Goal: Task Accomplishment & Management: Use online tool/utility

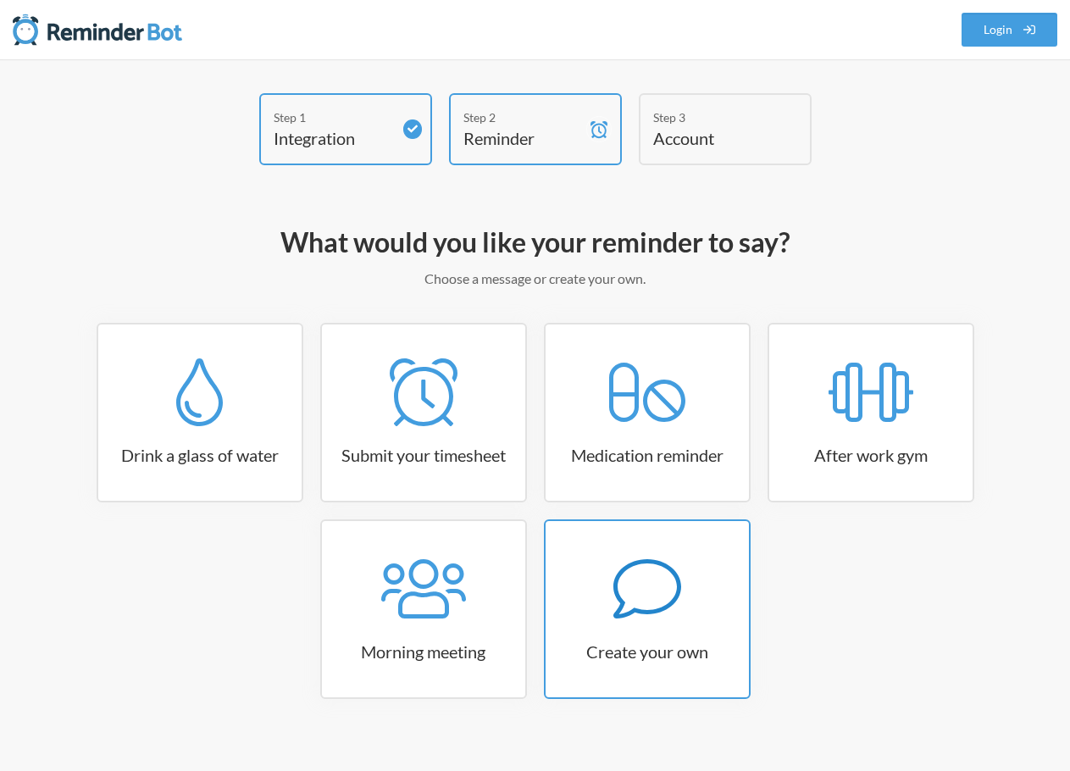
click at [677, 664] on link "Create your own" at bounding box center [647, 609] width 207 height 180
select select "10:30:00"
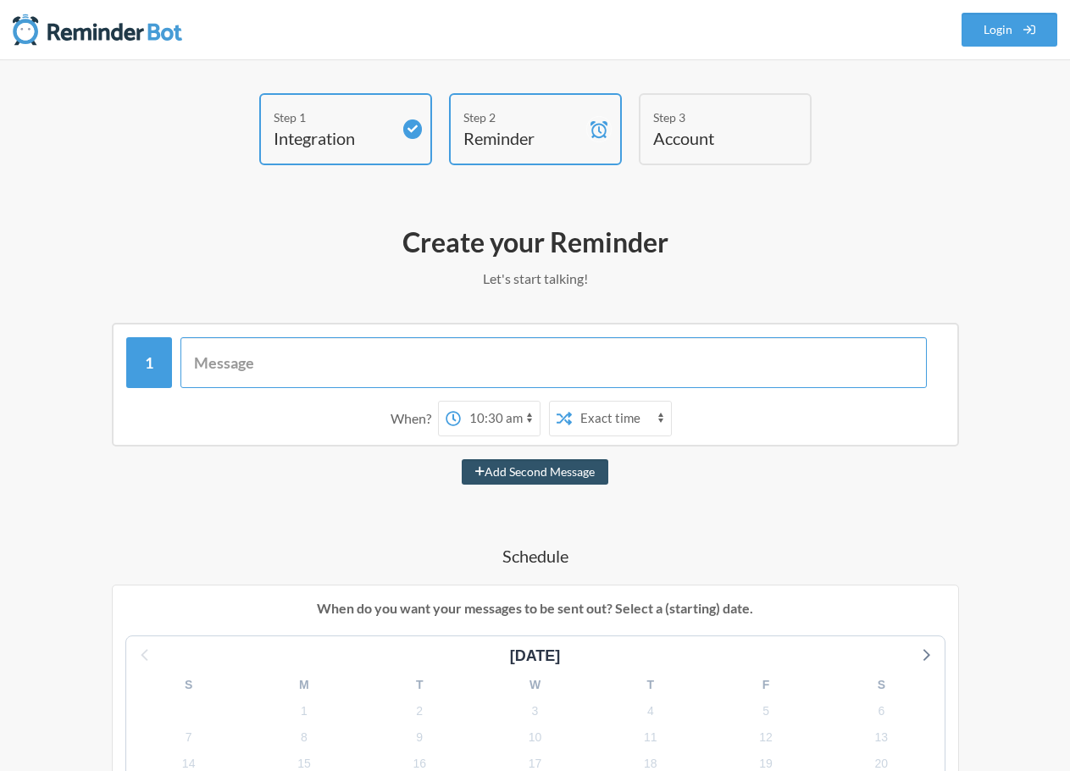
click at [283, 369] on input "text" at bounding box center [553, 362] width 746 height 51
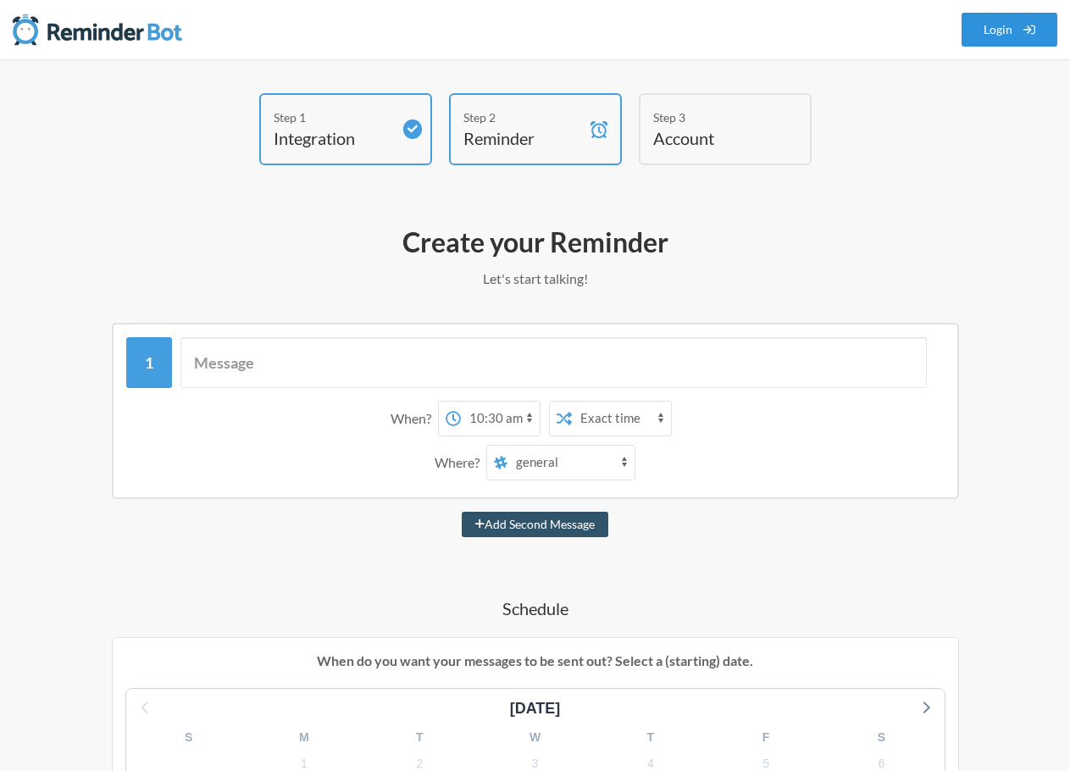
click at [998, 37] on link "Login" at bounding box center [1009, 30] width 97 height 34
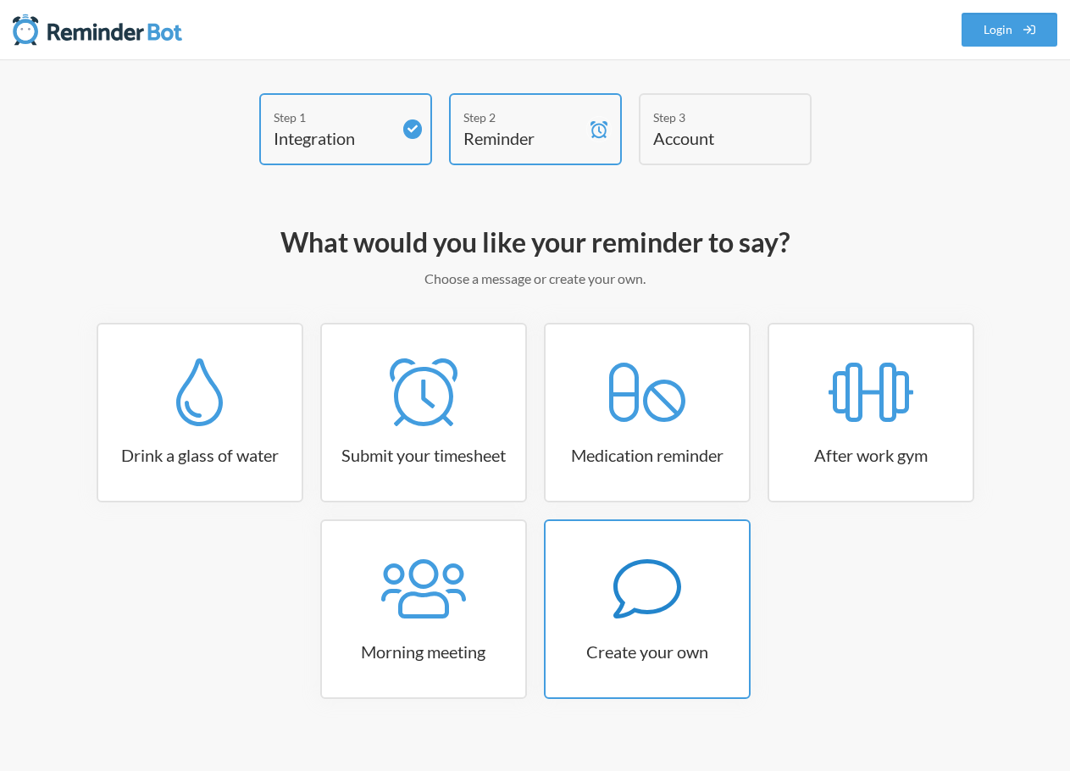
click at [578, 589] on div at bounding box center [646, 589] width 203 height 68
select select "11:30:00"
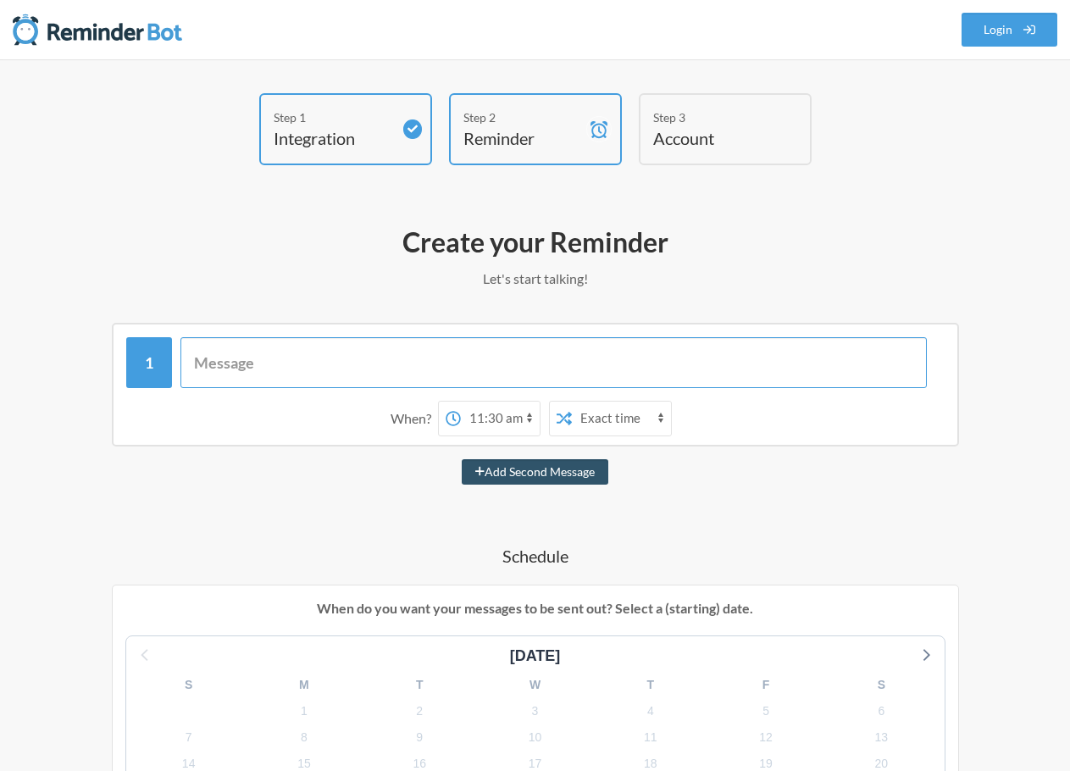
click at [257, 364] on input "text" at bounding box center [553, 362] width 746 height 51
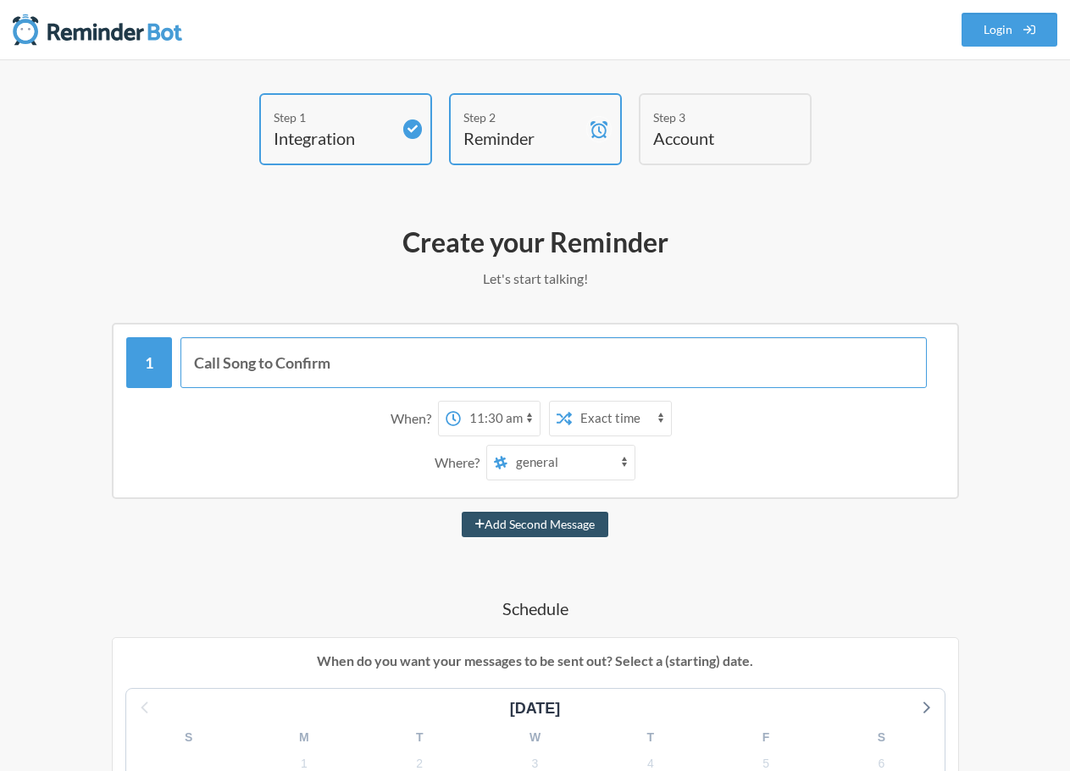
type input "Call Song to Confirm"
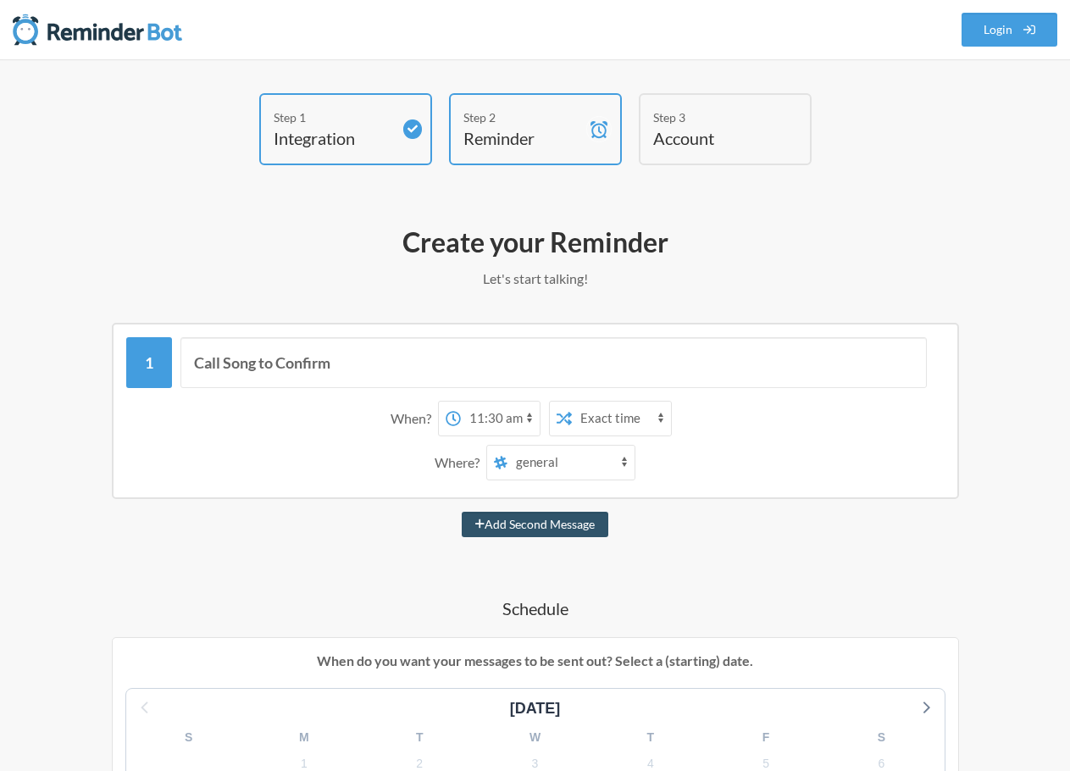
click at [487, 416] on select "12:00 am 12:15 am 12:30 am 12:45 am 1:00 am 1:15 am 1:30 am 1:45 am 2:00 am 2:1…" at bounding box center [500, 418] width 79 height 34
select select "12:15:00"
click at [461, 401] on select "12:00 am 12:15 am 12:30 am 12:45 am 1:00 am 1:15 am 1:30 am 1:45 am 2:00 am 2:1…" at bounding box center [500, 418] width 79 height 34
click at [573, 469] on select "general inventory-supply medical-records_to-be-requested ucsf-residents medical…" at bounding box center [570, 462] width 127 height 34
select select "C04FFNRDTGX"
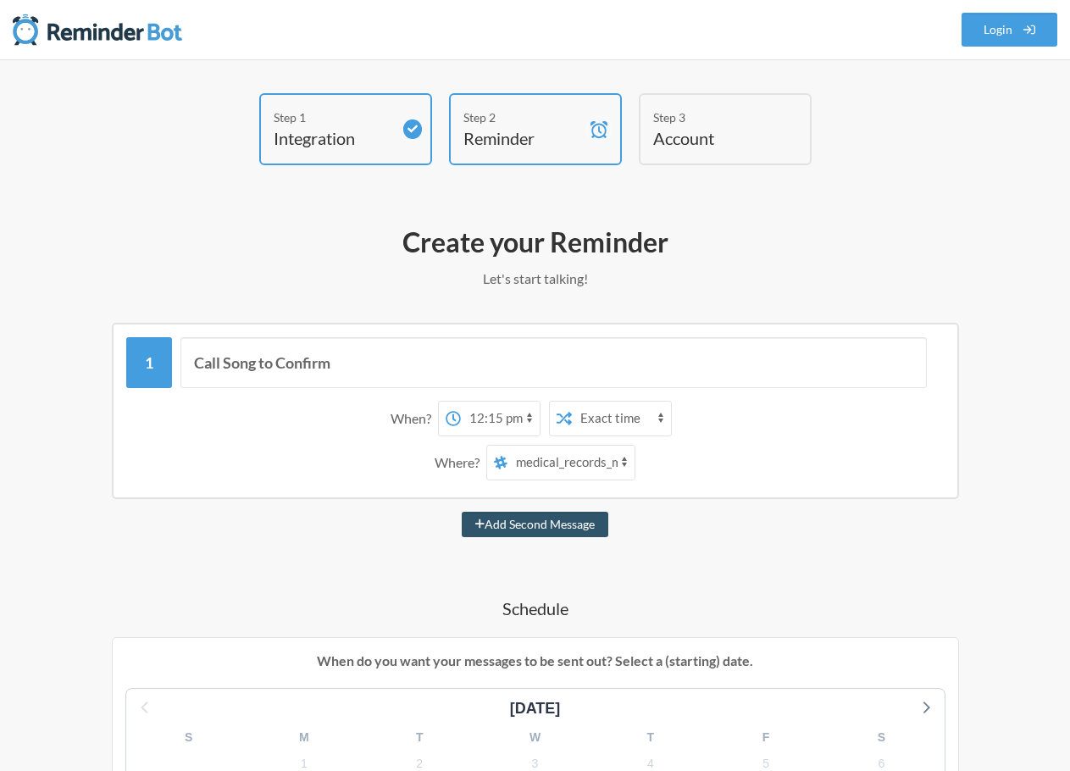
click at [507, 445] on select "general inventory-supply medical-records_to-be-requested ucsf-residents medical…" at bounding box center [570, 462] width 127 height 34
click at [724, 475] on div "Where? general inventory-supply medical-records_to-be-requested ucsf-residents …" at bounding box center [535, 463] width 801 height 36
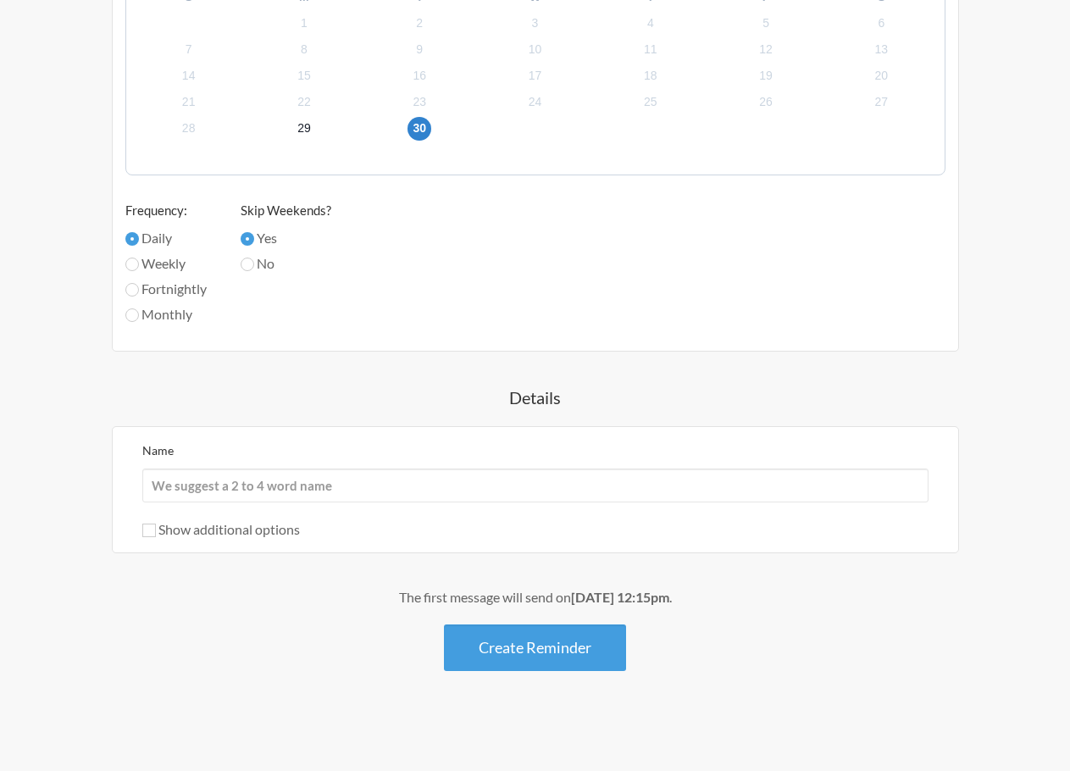
scroll to position [742, 0]
click at [548, 651] on button "Create Reminder" at bounding box center [535, 645] width 182 height 47
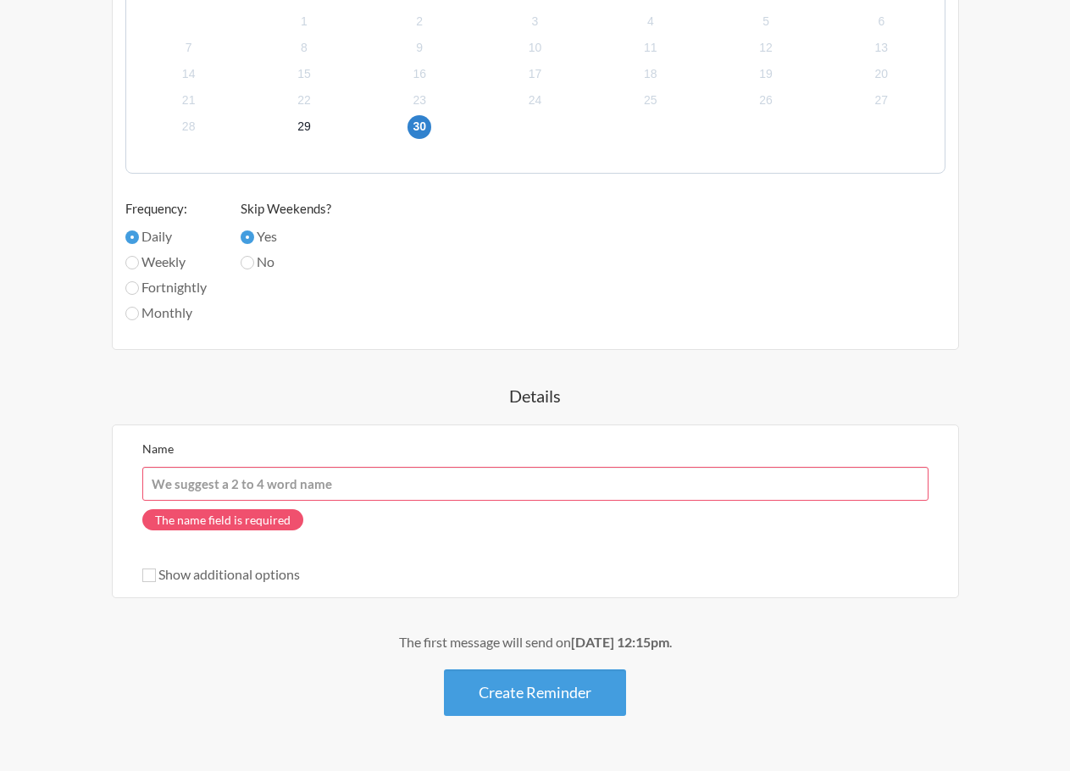
click at [327, 483] on input "Name" at bounding box center [535, 484] width 786 height 34
click at [534, 523] on div "The name field is required" at bounding box center [535, 524] width 786 height 47
drag, startPoint x: 320, startPoint y: 485, endPoint x: 351, endPoint y: 483, distance: 30.6
click at [320, 485] on input "Name" at bounding box center [535, 484] width 786 height 34
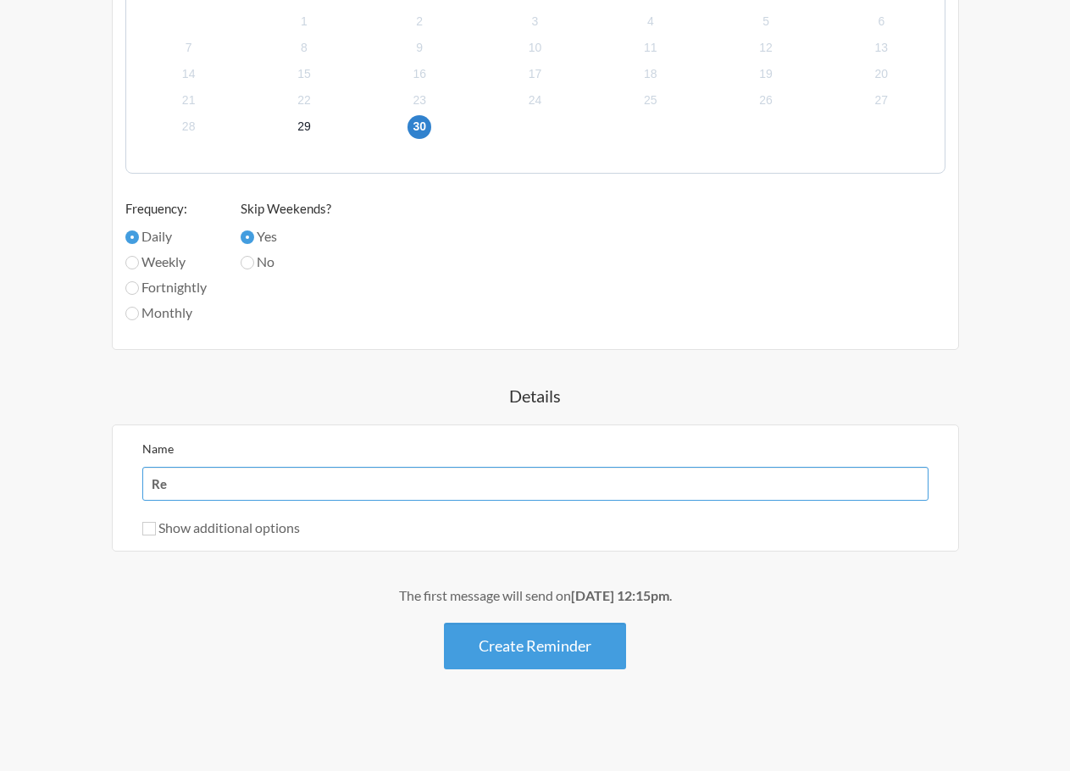
type input "R"
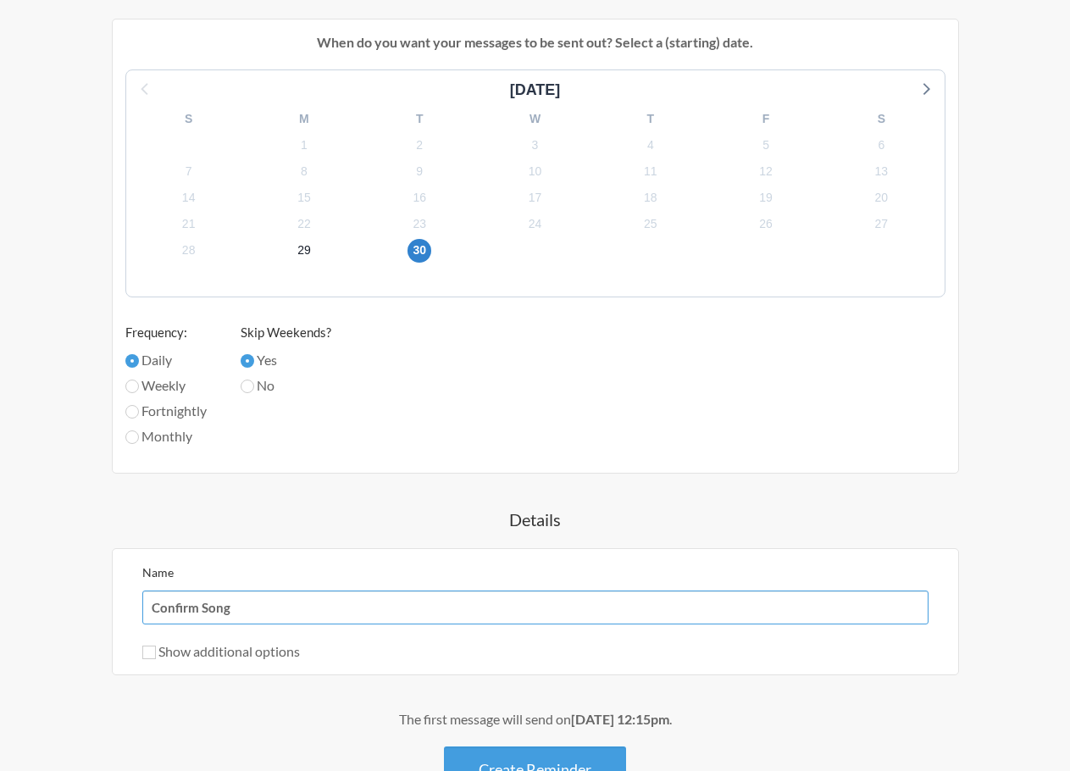
scroll to position [488, 0]
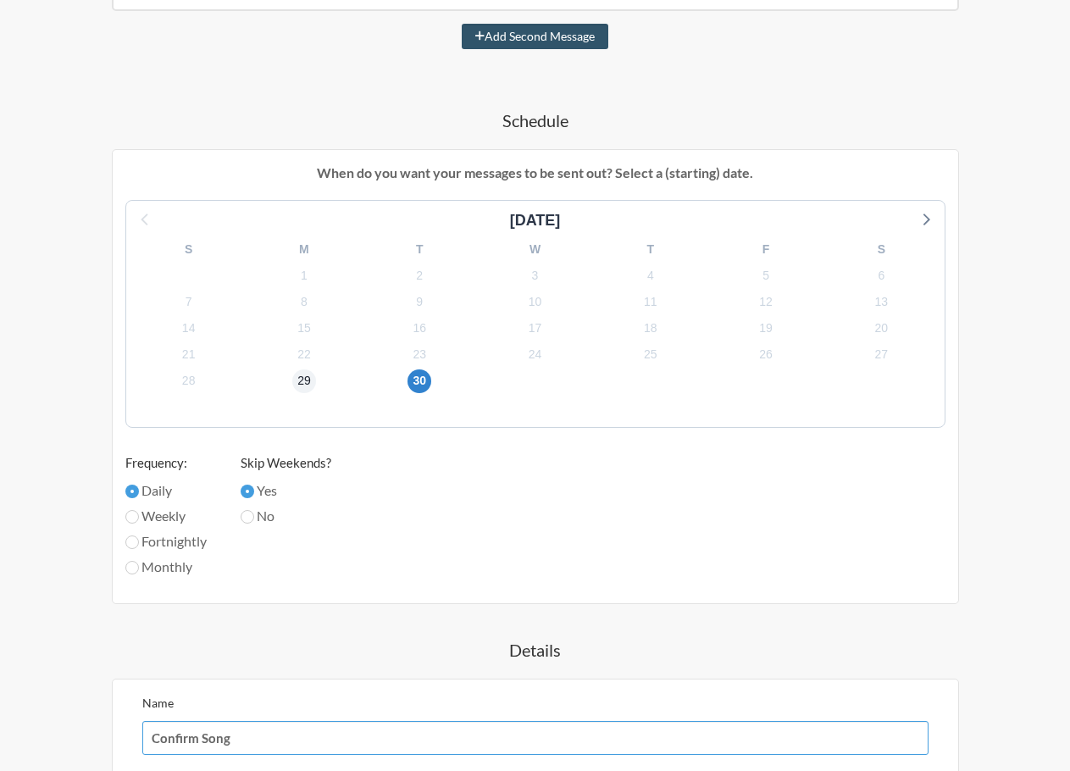
type input "Confirm Song"
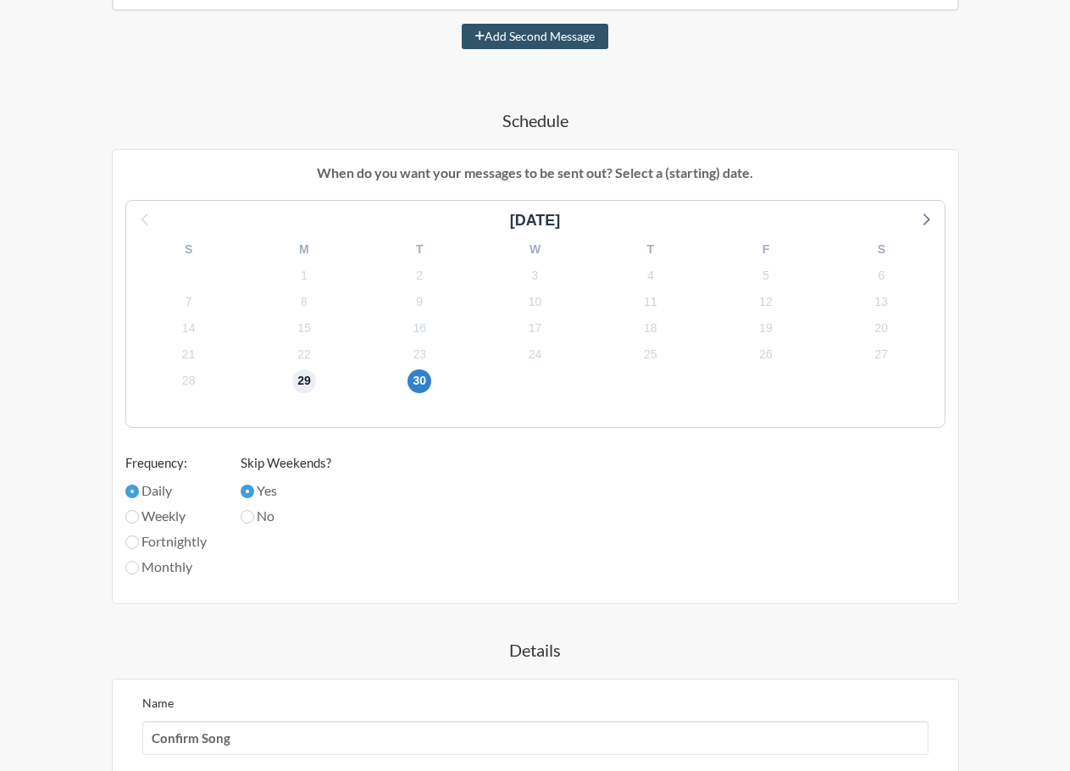
click at [302, 384] on span "29" at bounding box center [304, 381] width 24 height 24
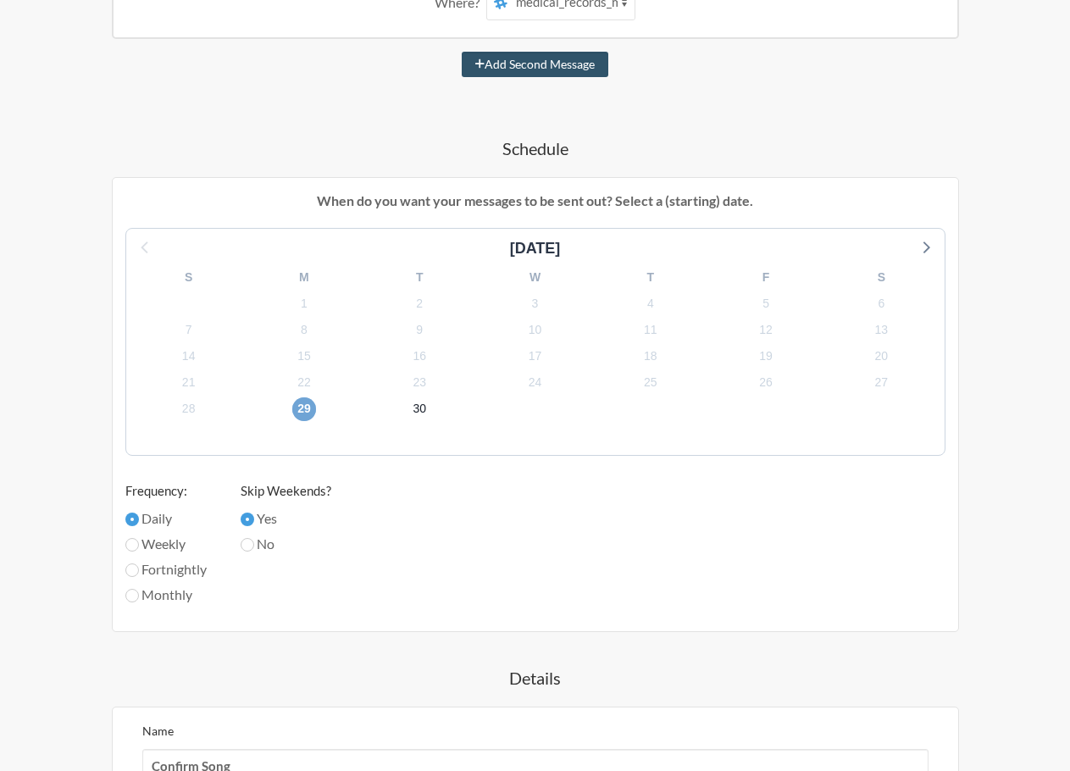
scroll to position [742, 0]
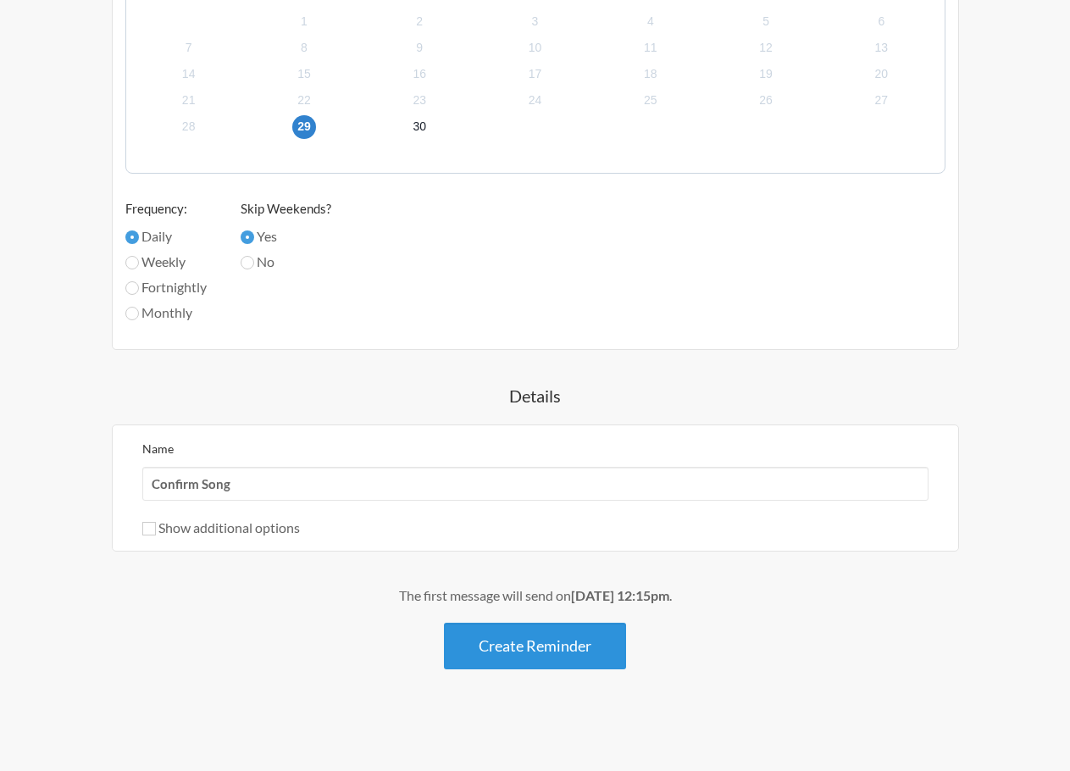
click at [572, 646] on button "Create Reminder" at bounding box center [535, 645] width 182 height 47
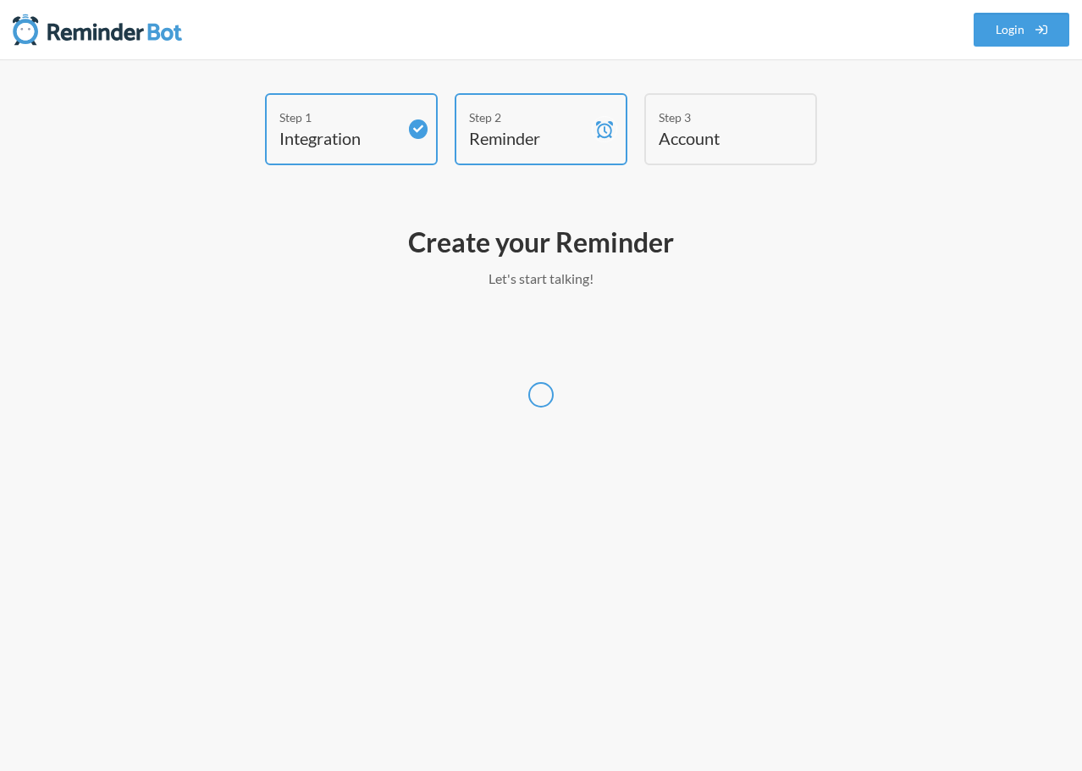
select select "America/Los_Angeles"
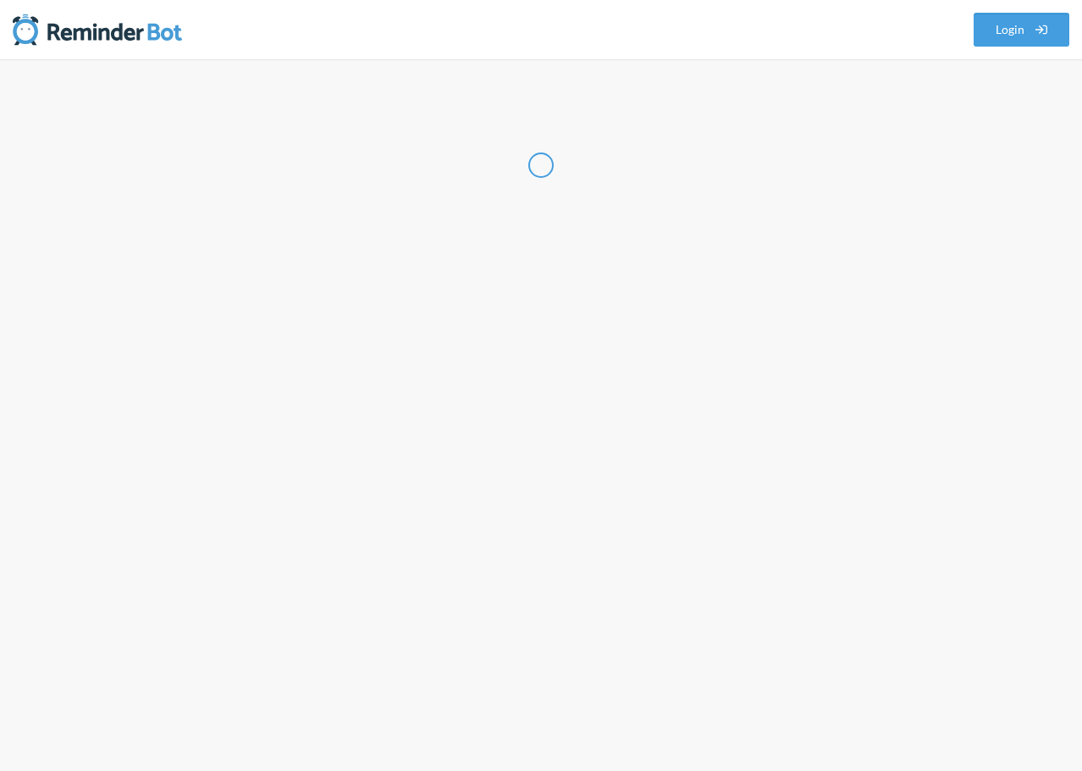
select select "US"
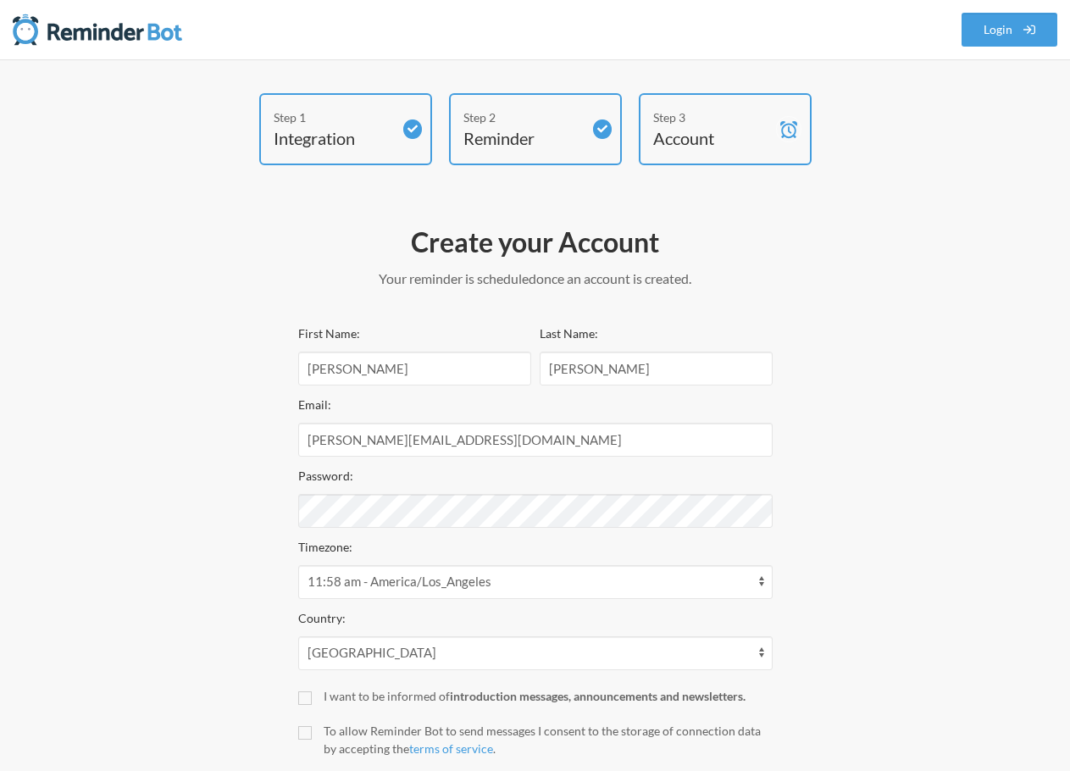
scroll to position [109, 0]
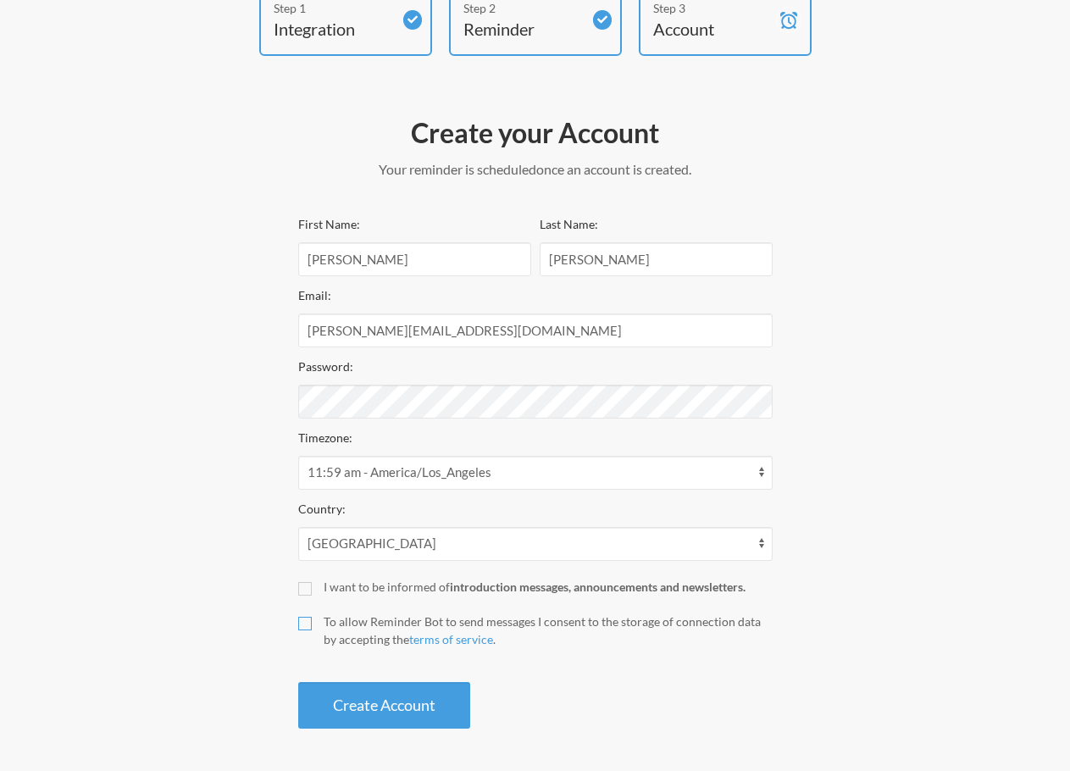
click at [309, 622] on input "To allow Reminder Bot to send messages I consent to the storage of connection d…" at bounding box center [305, 624] width 14 height 14
checkbox input "true"
click at [368, 711] on button "Create Account" at bounding box center [384, 705] width 172 height 47
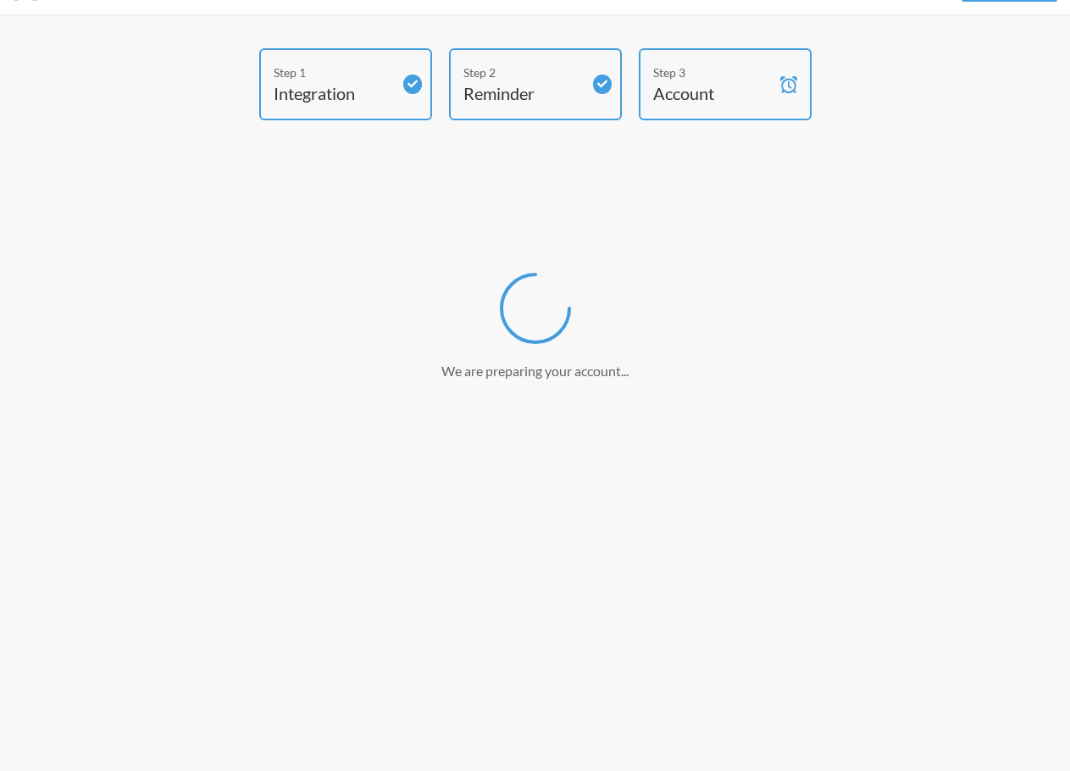
scroll to position [45, 0]
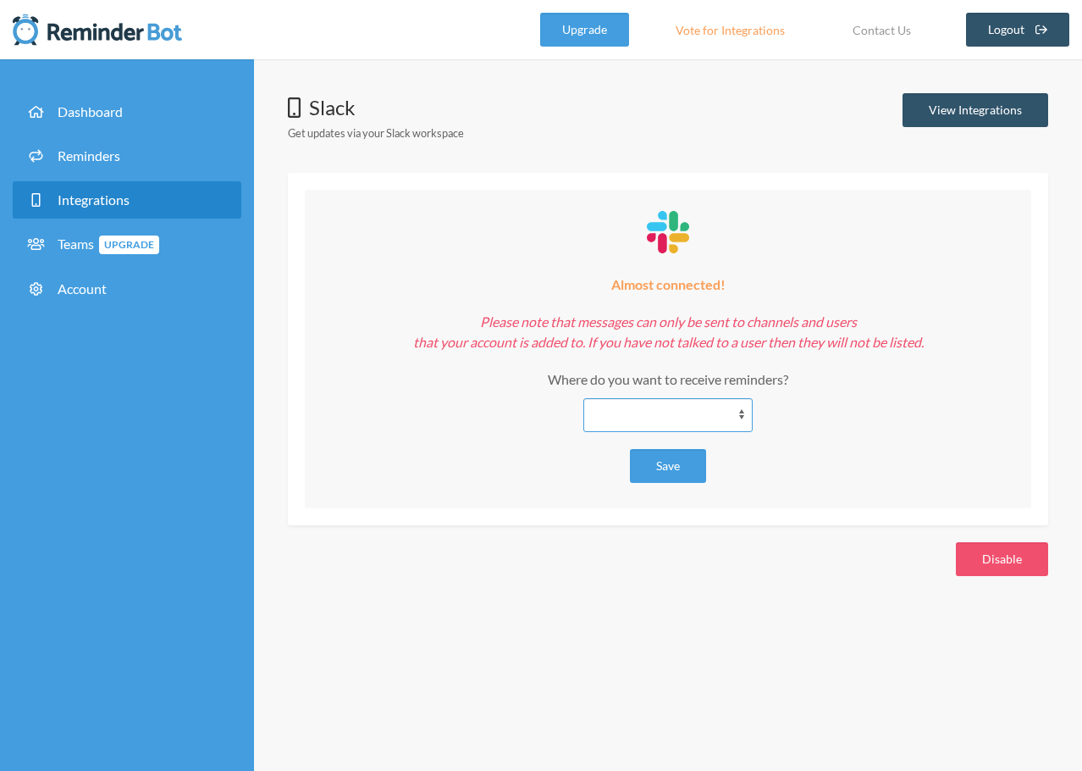
click at [683, 420] on select "**********" at bounding box center [668, 415] width 169 height 34
select select "**********"
click at [584, 398] on select "**********" at bounding box center [668, 415] width 169 height 34
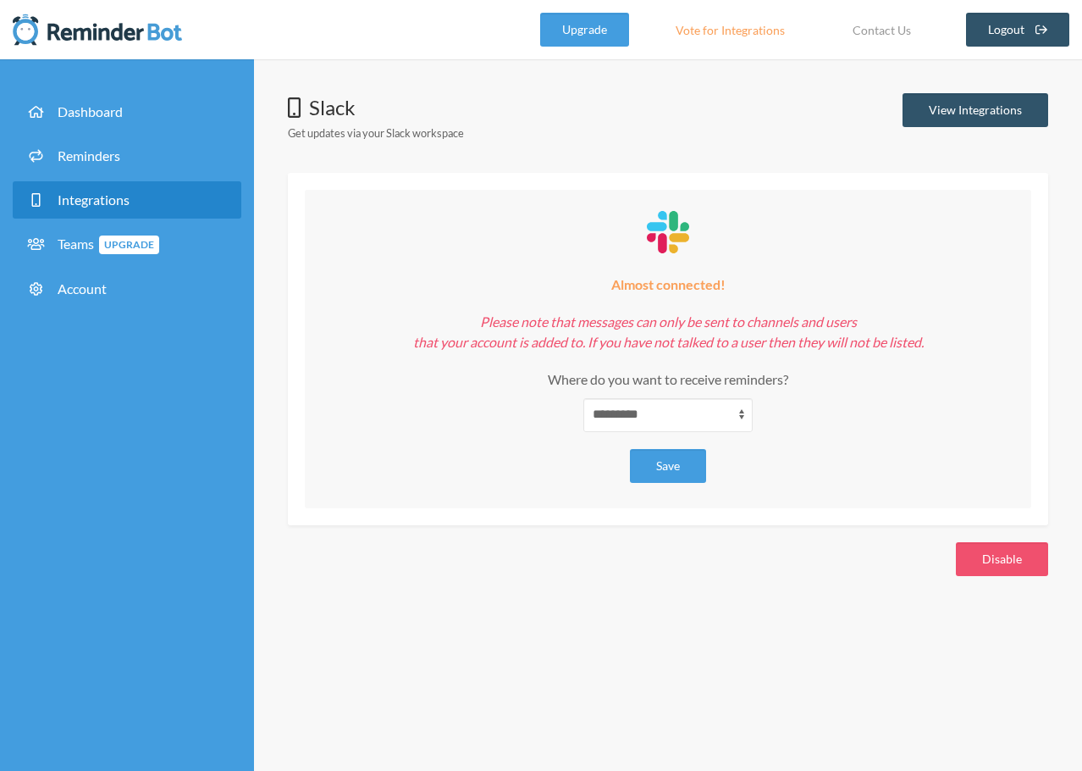
click at [833, 407] on div "**********" at bounding box center [668, 372] width 693 height 120
drag, startPoint x: 685, startPoint y: 467, endPoint x: 700, endPoint y: 457, distance: 17.1
click at [688, 464] on button "Save" at bounding box center [668, 466] width 76 height 34
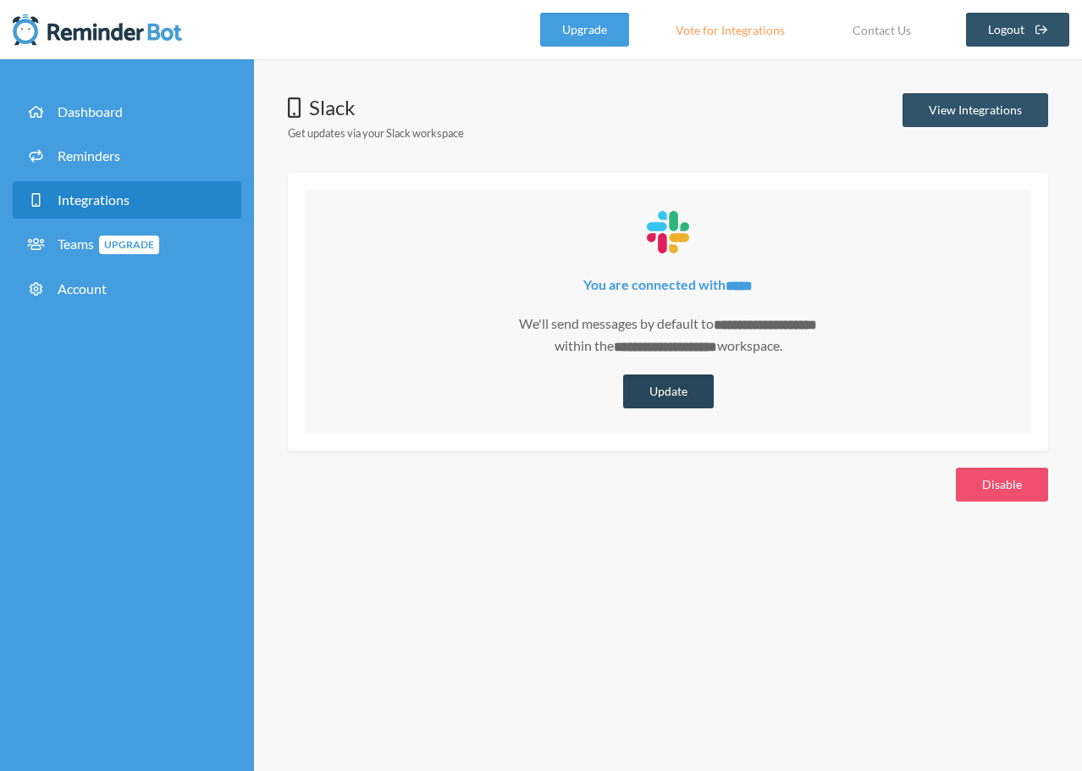
click at [680, 392] on button "Update" at bounding box center [668, 391] width 91 height 34
select select "**********"
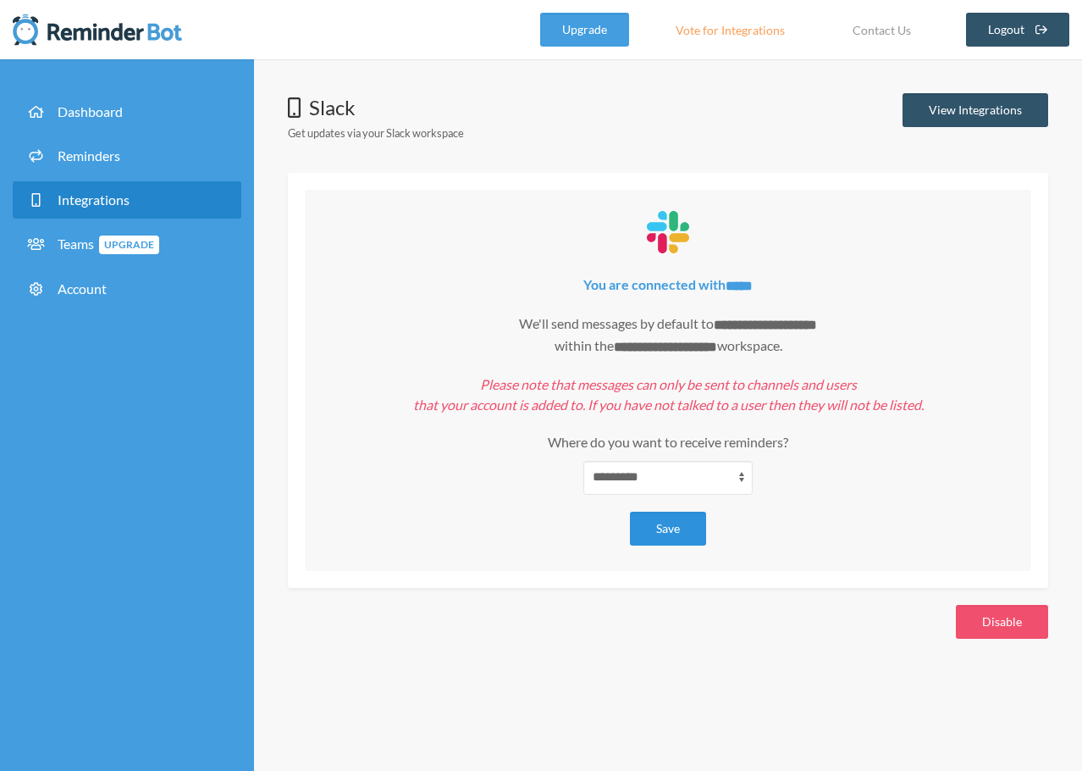
click at [680, 392] on em "Please note that messages can only be sent to channels and users that your acco…" at bounding box center [668, 394] width 511 height 36
click at [856, 484] on div "**********" at bounding box center [668, 434] width 693 height 120
click at [707, 476] on select "**********" at bounding box center [668, 478] width 169 height 34
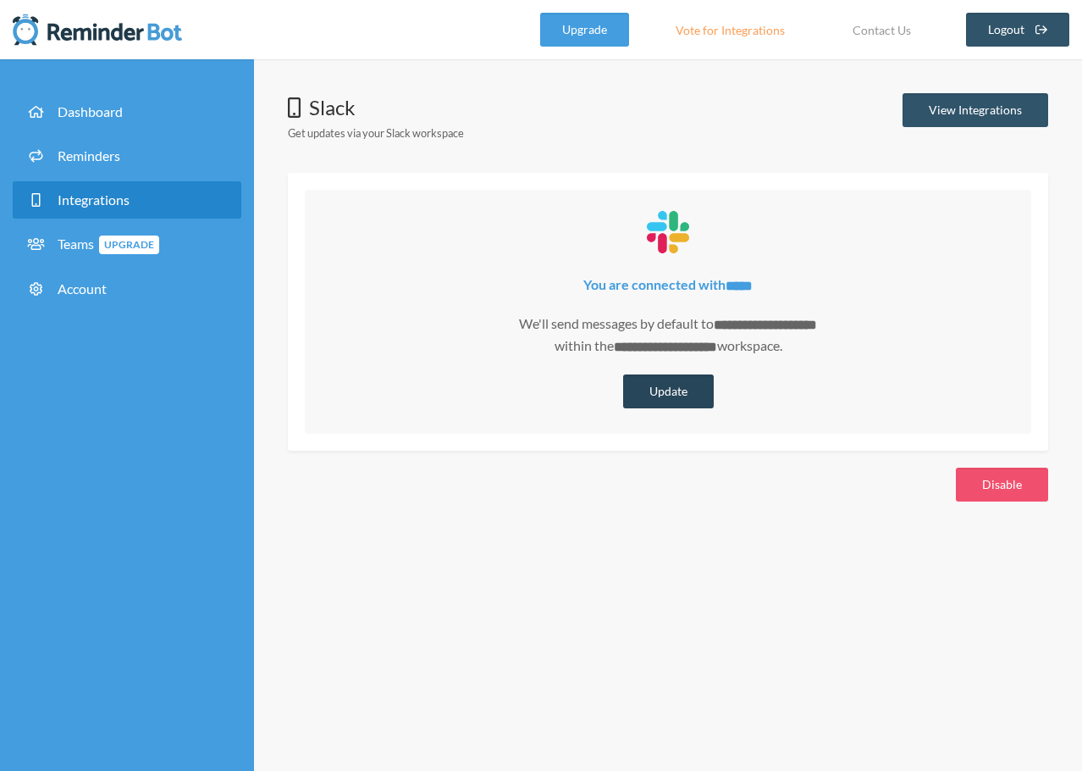
click at [671, 388] on button "Update" at bounding box center [668, 391] width 91 height 34
select select "**********"
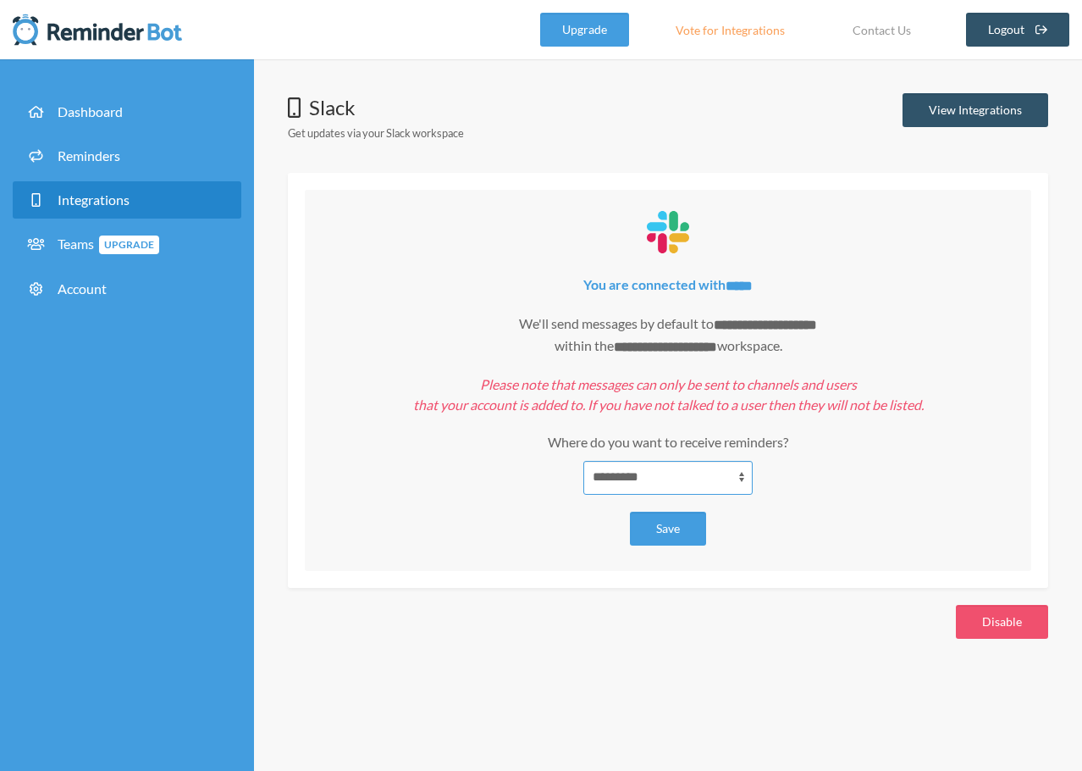
click at [669, 476] on select "**********" at bounding box center [668, 478] width 169 height 34
click at [468, 246] on div "**********" at bounding box center [668, 376] width 693 height 339
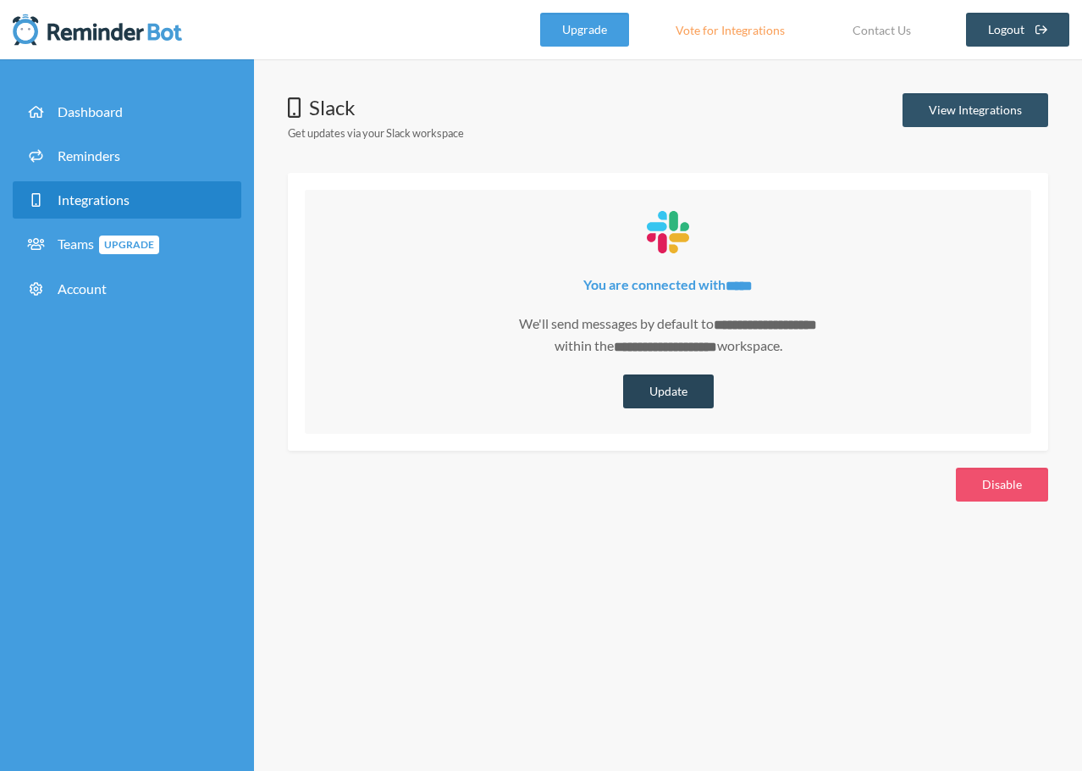
click at [689, 389] on button "Update" at bounding box center [668, 391] width 91 height 34
select select "**********"
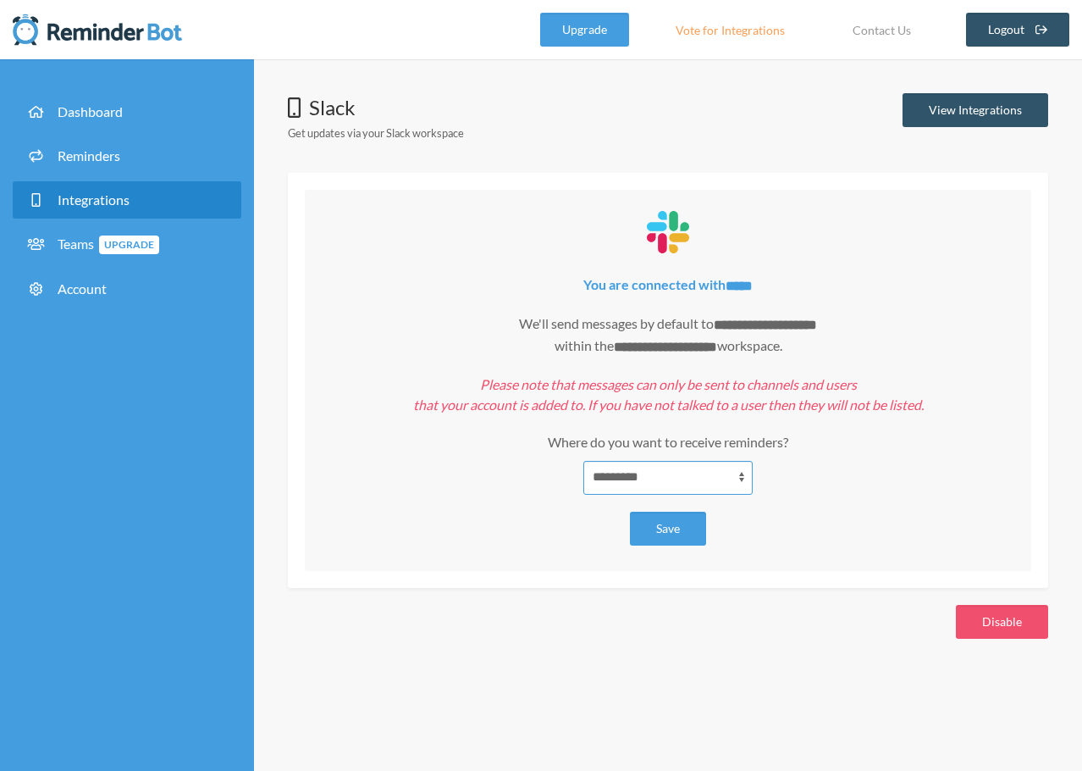
click at [709, 467] on select "**********" at bounding box center [668, 478] width 169 height 34
click at [958, 296] on div "**********" at bounding box center [668, 315] width 693 height 83
click at [997, 115] on link "View Integrations" at bounding box center [976, 110] width 146 height 34
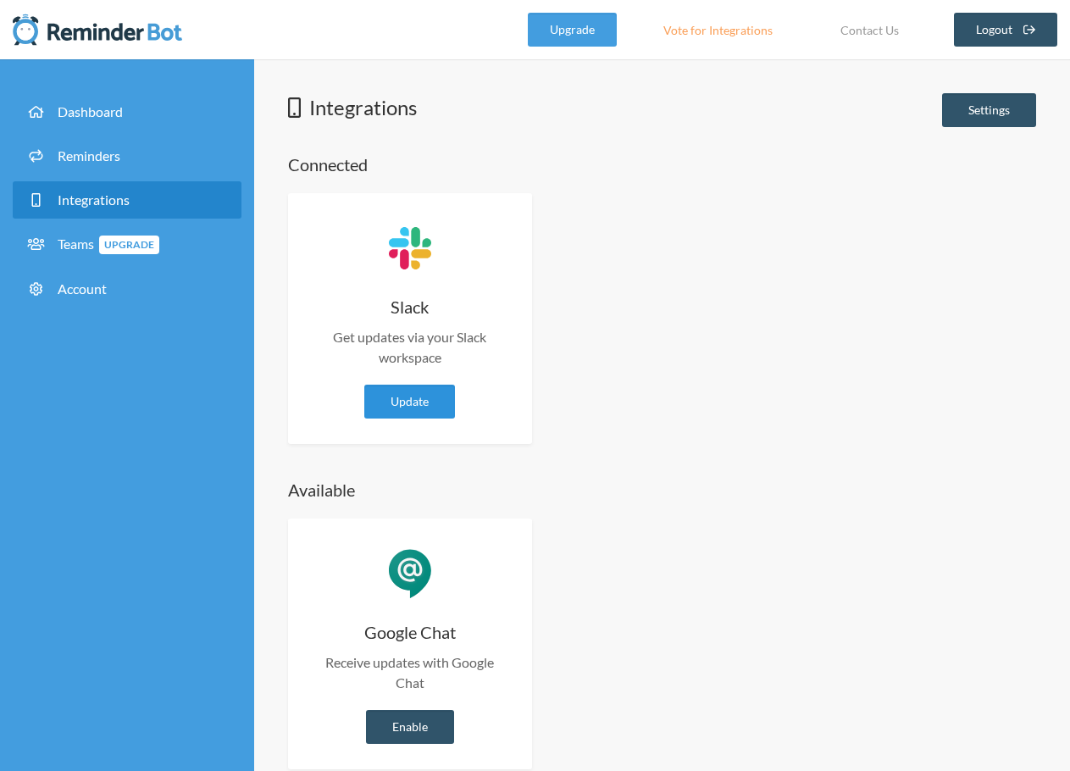
click at [421, 387] on link "Update" at bounding box center [409, 401] width 91 height 34
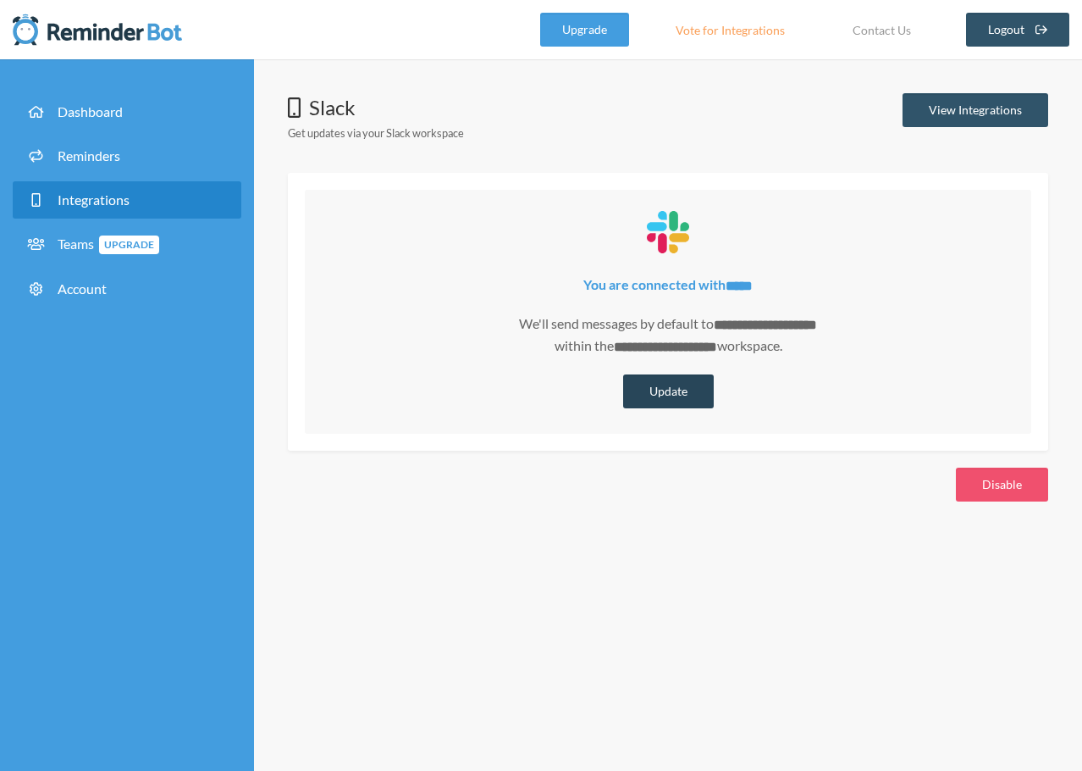
click at [665, 396] on button "Update" at bounding box center [668, 391] width 91 height 34
select select "**********"
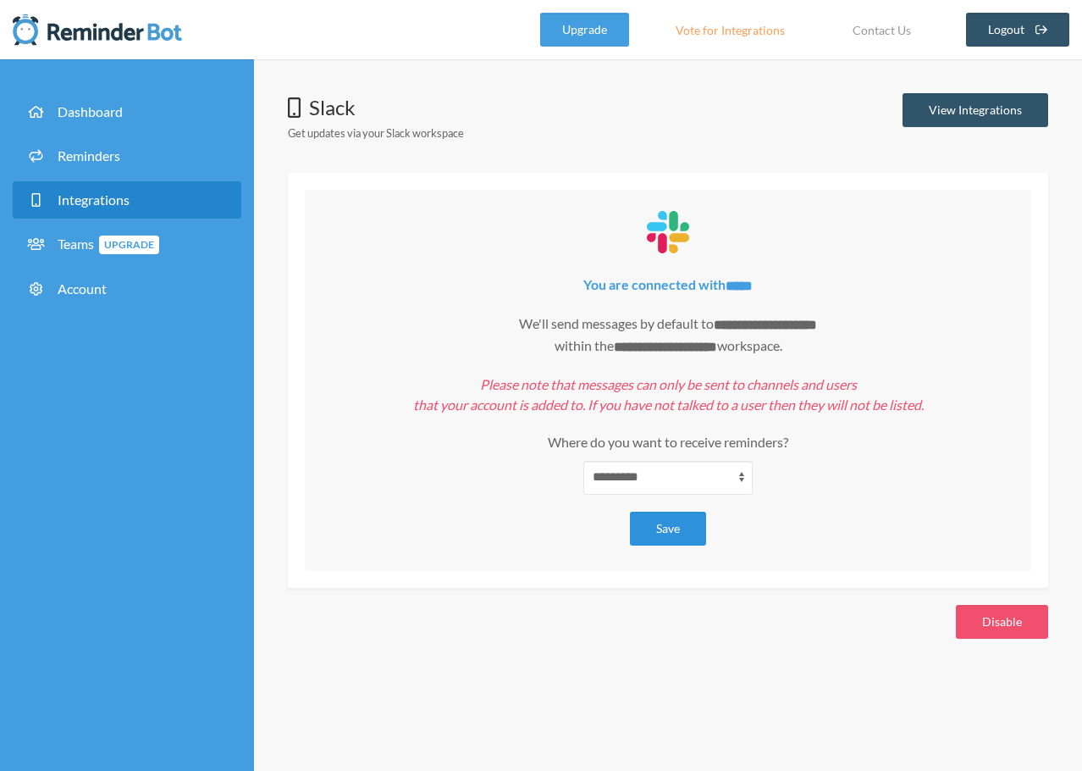
click at [665, 396] on em "Please note that messages can only be sent to channels and users that your acco…" at bounding box center [668, 394] width 511 height 36
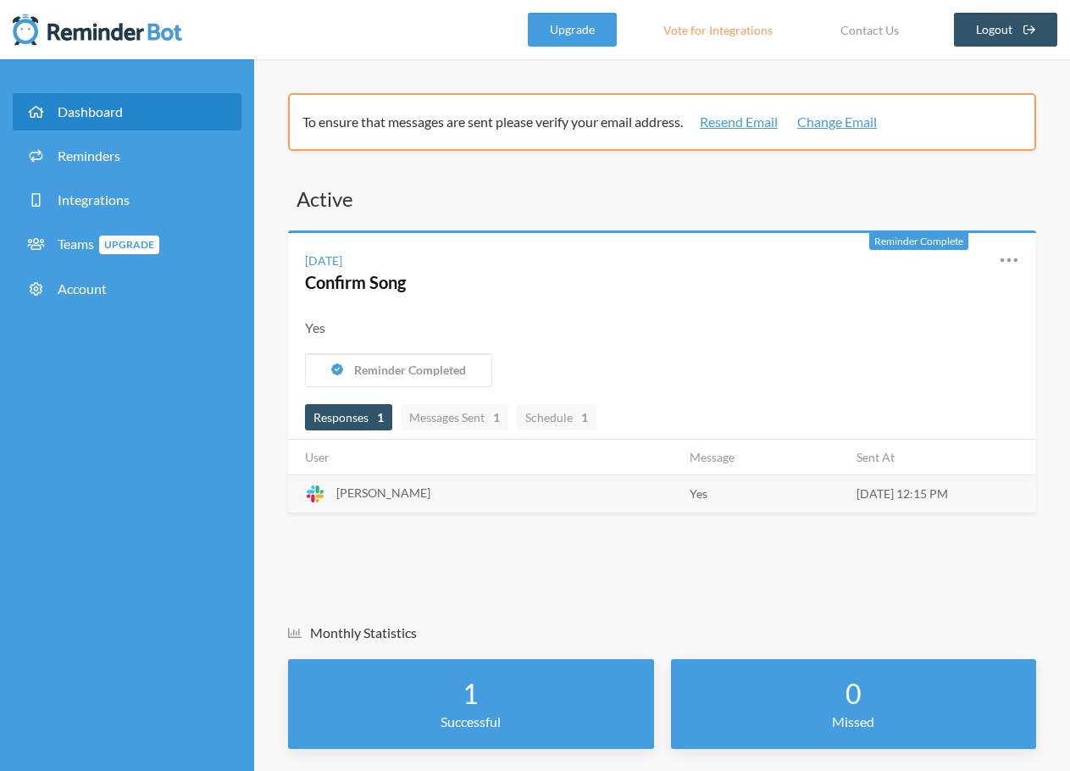
click at [91, 114] on span "Dashboard" at bounding box center [90, 111] width 65 height 16
click at [112, 147] on link "Reminders" at bounding box center [127, 155] width 229 height 37
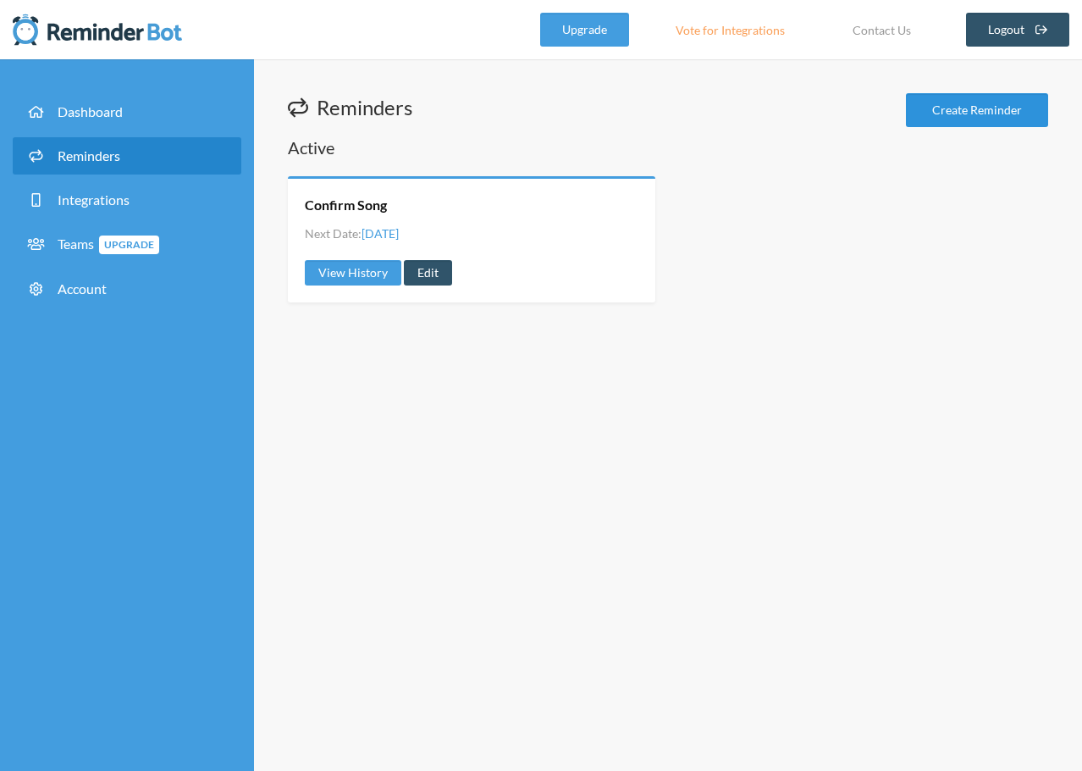
click at [968, 113] on link "Create Reminder" at bounding box center [977, 110] width 142 height 34
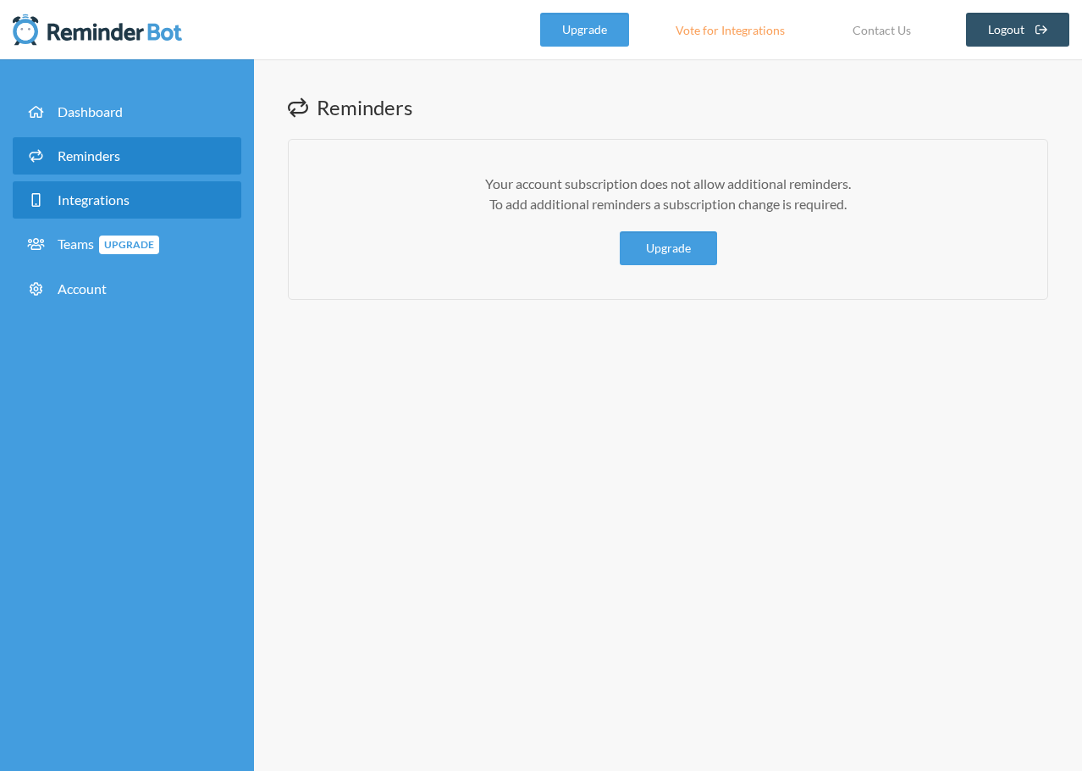
click at [73, 197] on span "Integrations" at bounding box center [94, 199] width 72 height 16
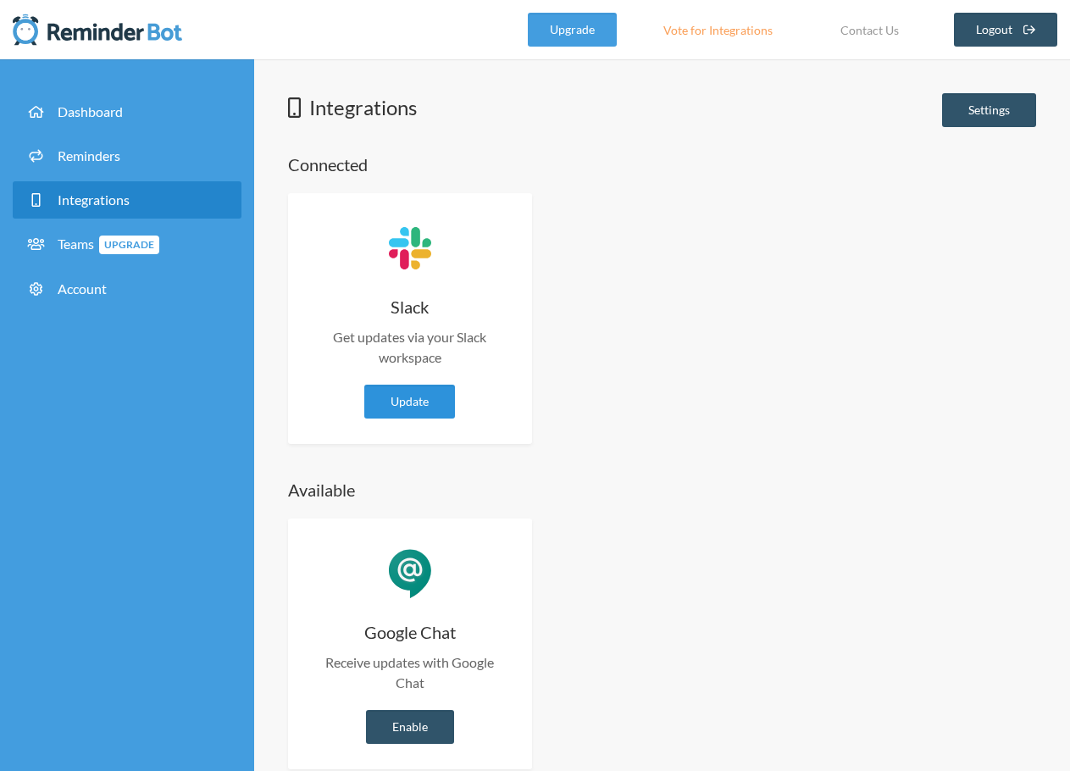
click at [440, 410] on link "Update" at bounding box center [409, 401] width 91 height 34
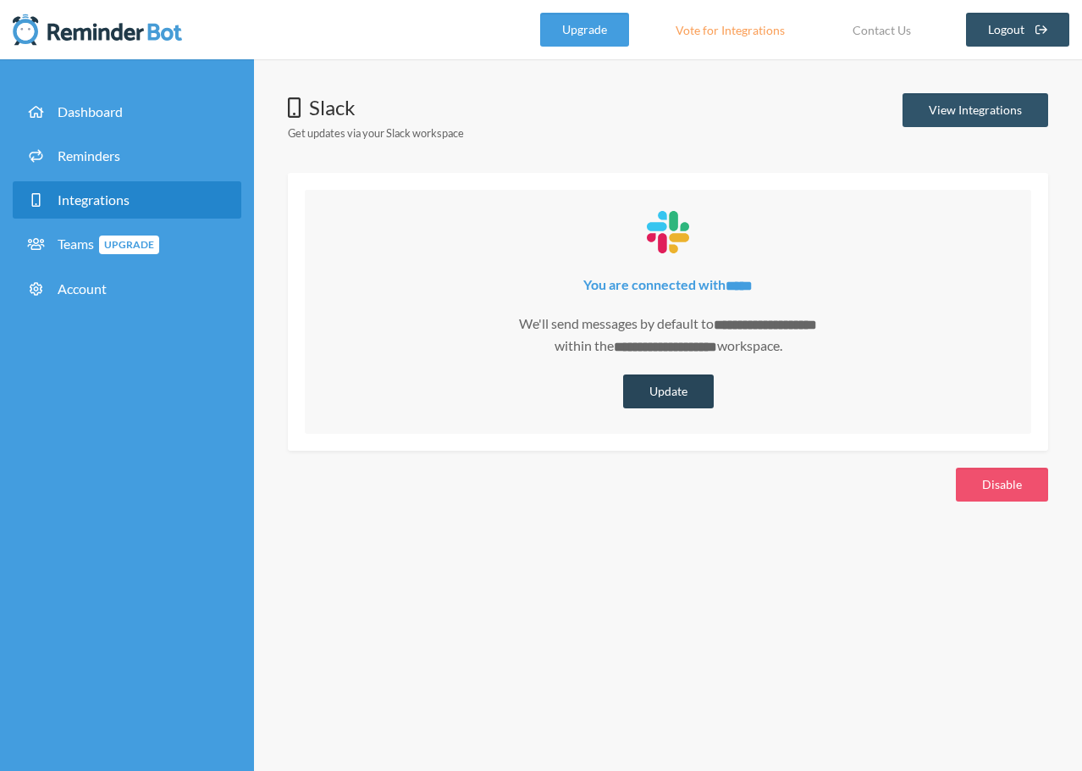
click at [662, 384] on button "Update" at bounding box center [668, 391] width 91 height 34
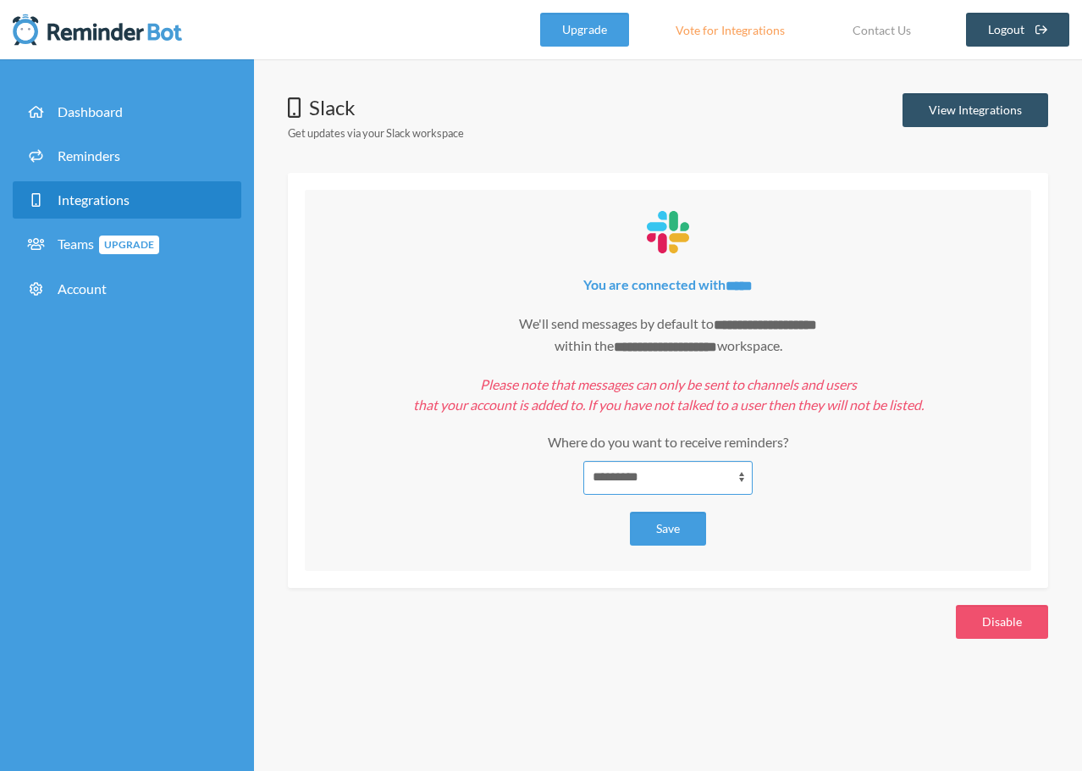
click at [631, 466] on select "**********" at bounding box center [668, 478] width 169 height 34
select select "**********"
click at [584, 461] on select "**********" at bounding box center [668, 478] width 169 height 34
click at [678, 526] on button "Save" at bounding box center [668, 529] width 76 height 34
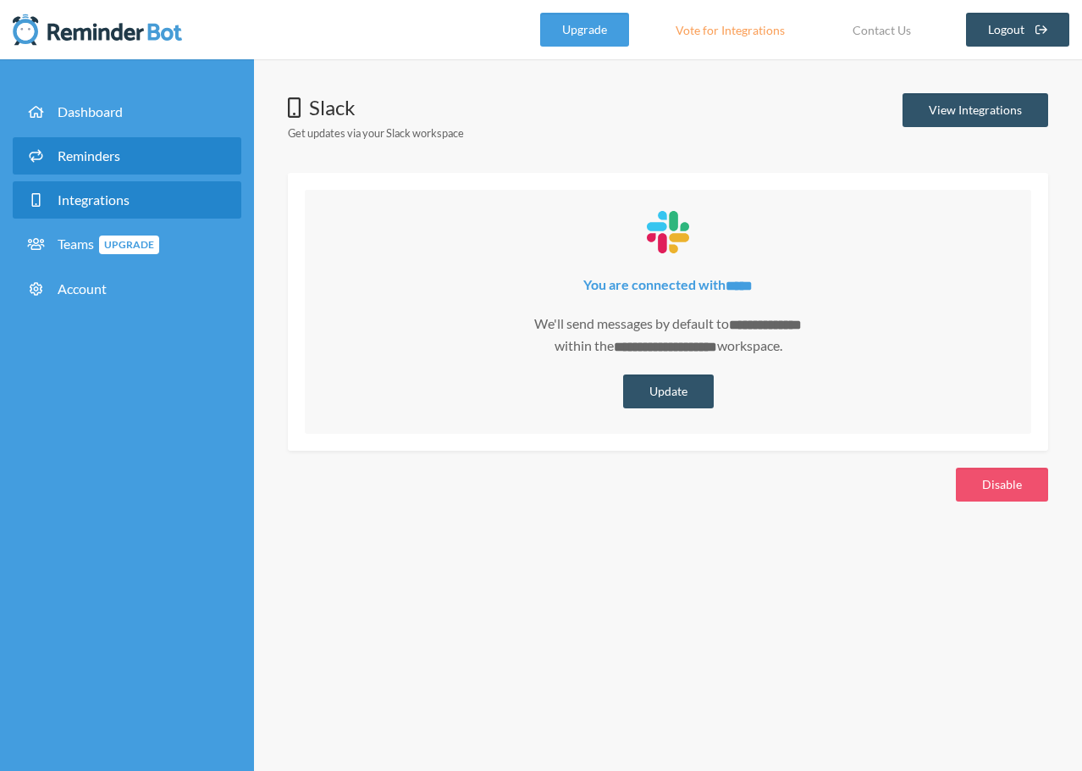
click at [100, 151] on span "Reminders" at bounding box center [89, 155] width 63 height 16
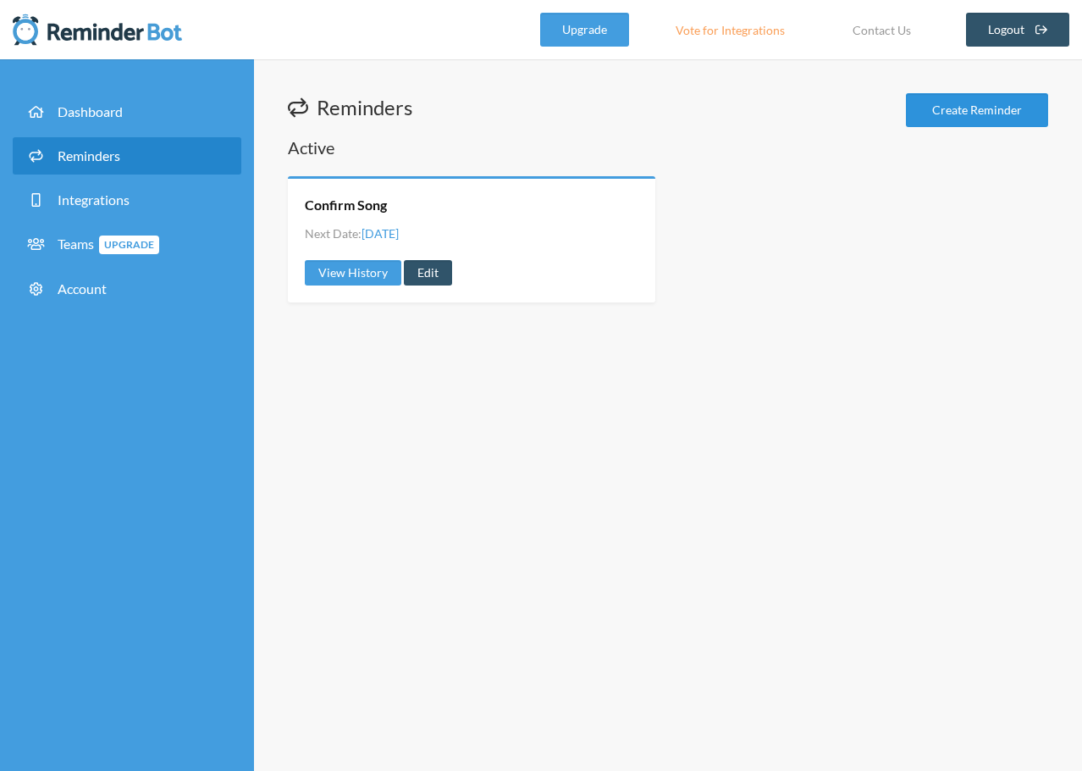
click at [996, 107] on link "Create Reminder" at bounding box center [977, 110] width 142 height 34
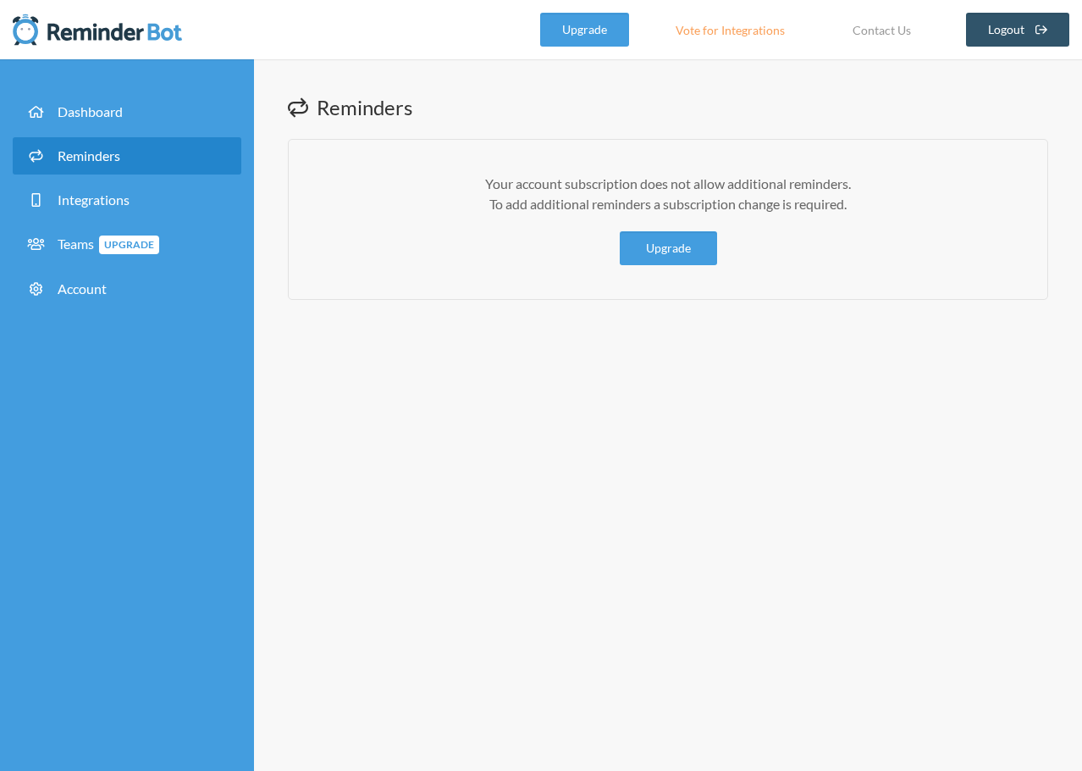
drag, startPoint x: 821, startPoint y: 446, endPoint x: 825, endPoint y: 437, distance: 9.9
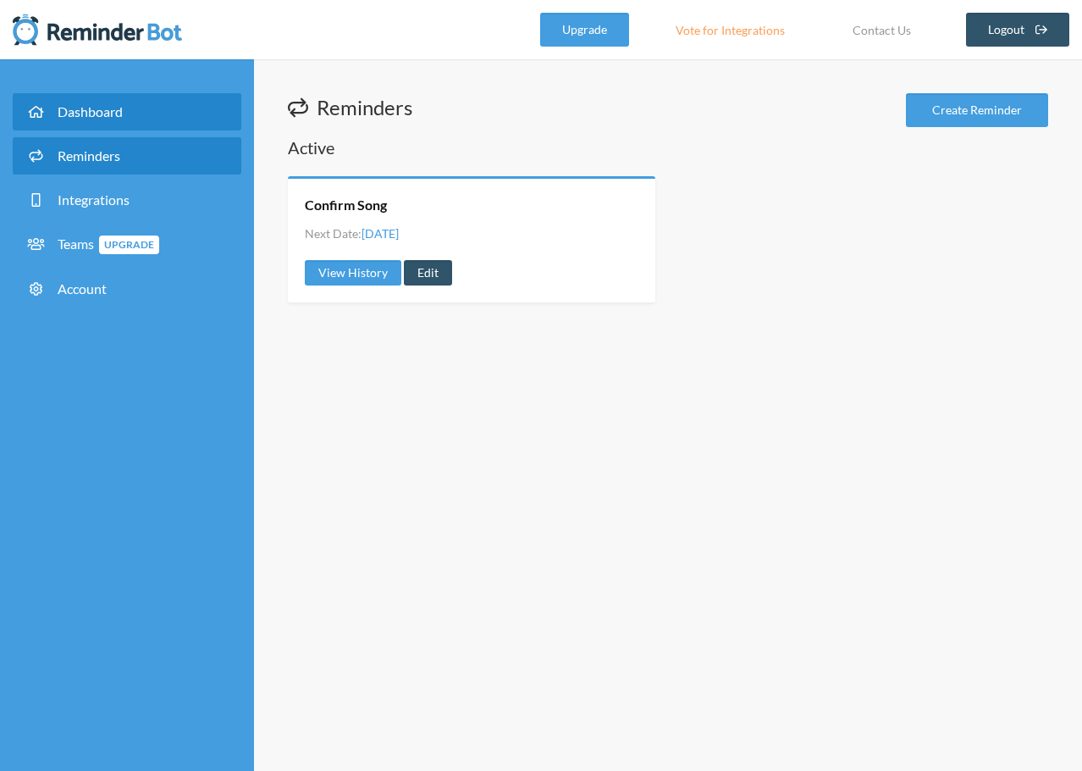
click at [101, 124] on link "Dashboard" at bounding box center [127, 111] width 229 height 37
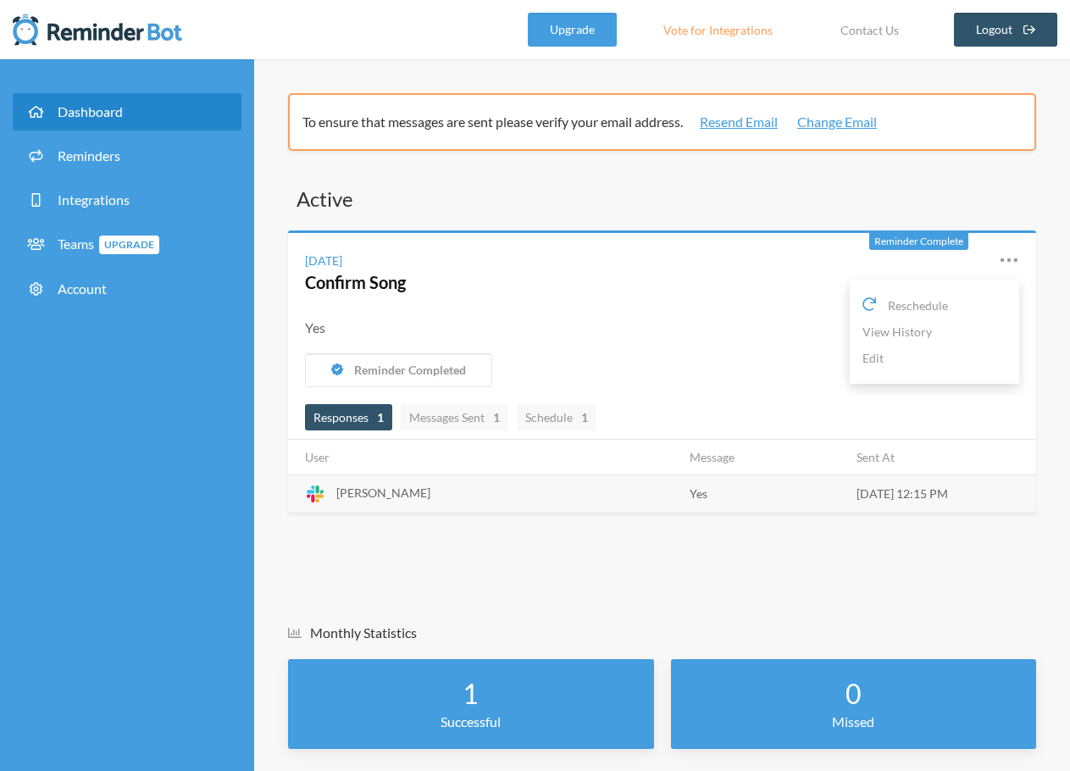
click at [1004, 265] on icon at bounding box center [1008, 260] width 20 height 20
click at [475, 313] on div "Yes" at bounding box center [662, 328] width 714 height 34
click at [921, 384] on div "Reminder Completed" at bounding box center [670, 370] width 731 height 34
click at [777, 124] on link "Resend Email" at bounding box center [739, 122] width 78 height 20
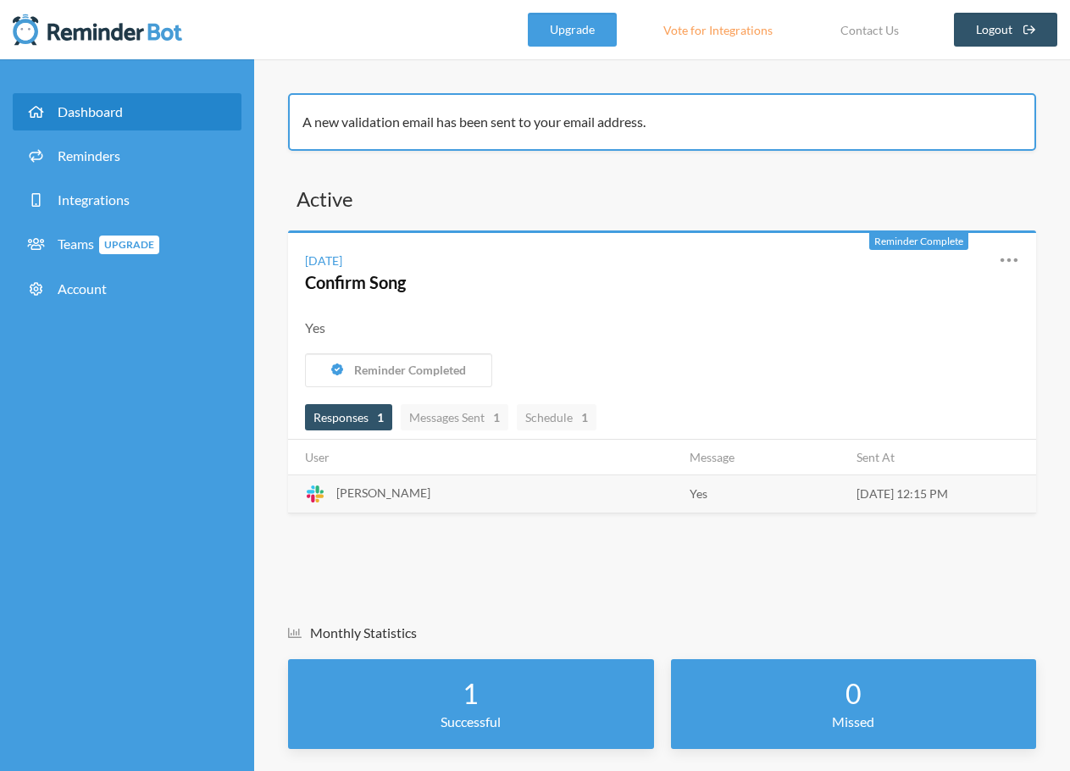
click at [650, 320] on div "Yes" at bounding box center [662, 328] width 714 height 20
click at [550, 301] on div "[DATE] Confirm Song Reschedule View History Edit" at bounding box center [662, 272] width 748 height 78
click at [574, 318] on div "Yes" at bounding box center [662, 328] width 714 height 20
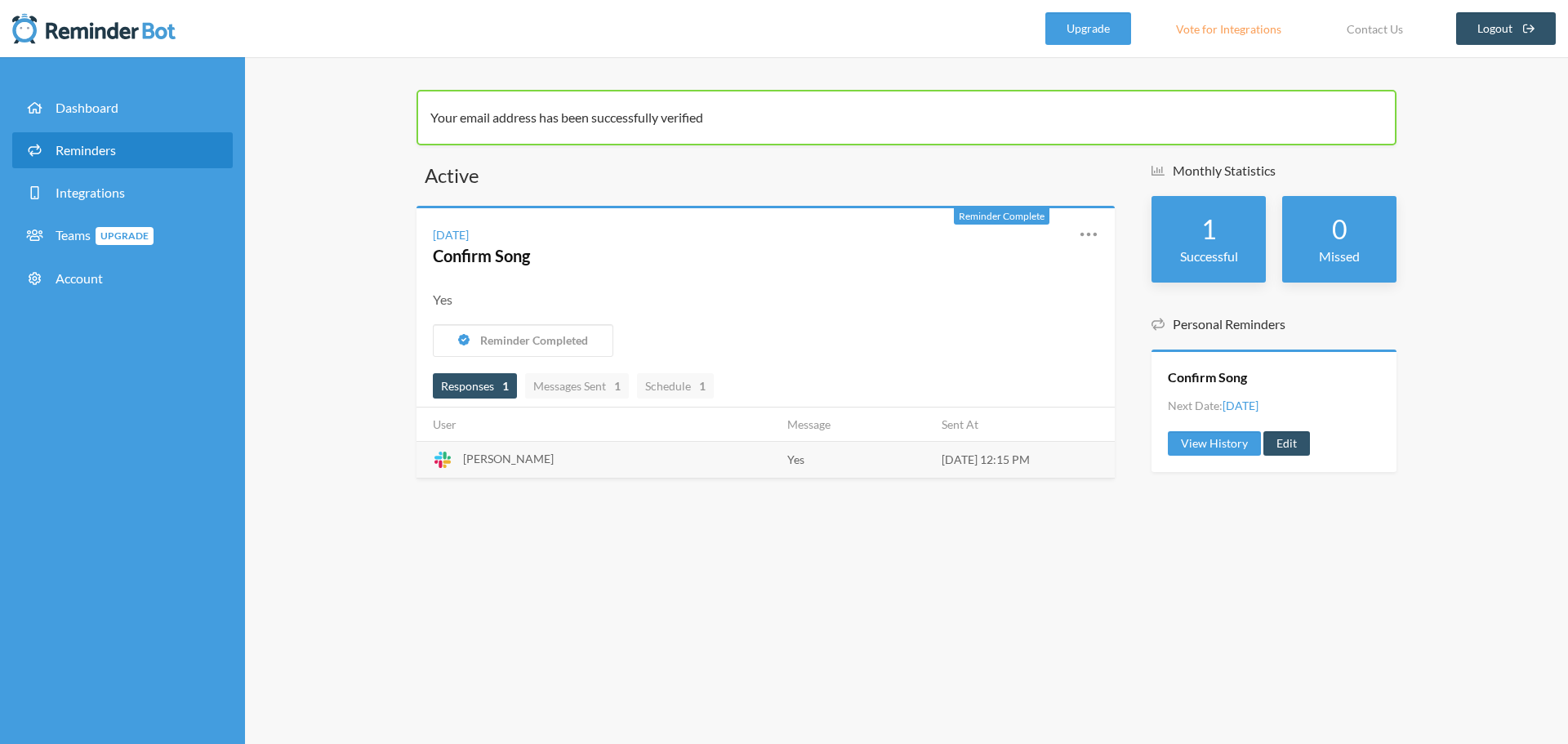
click at [91, 152] on span "Reminders" at bounding box center [86, 149] width 61 height 15
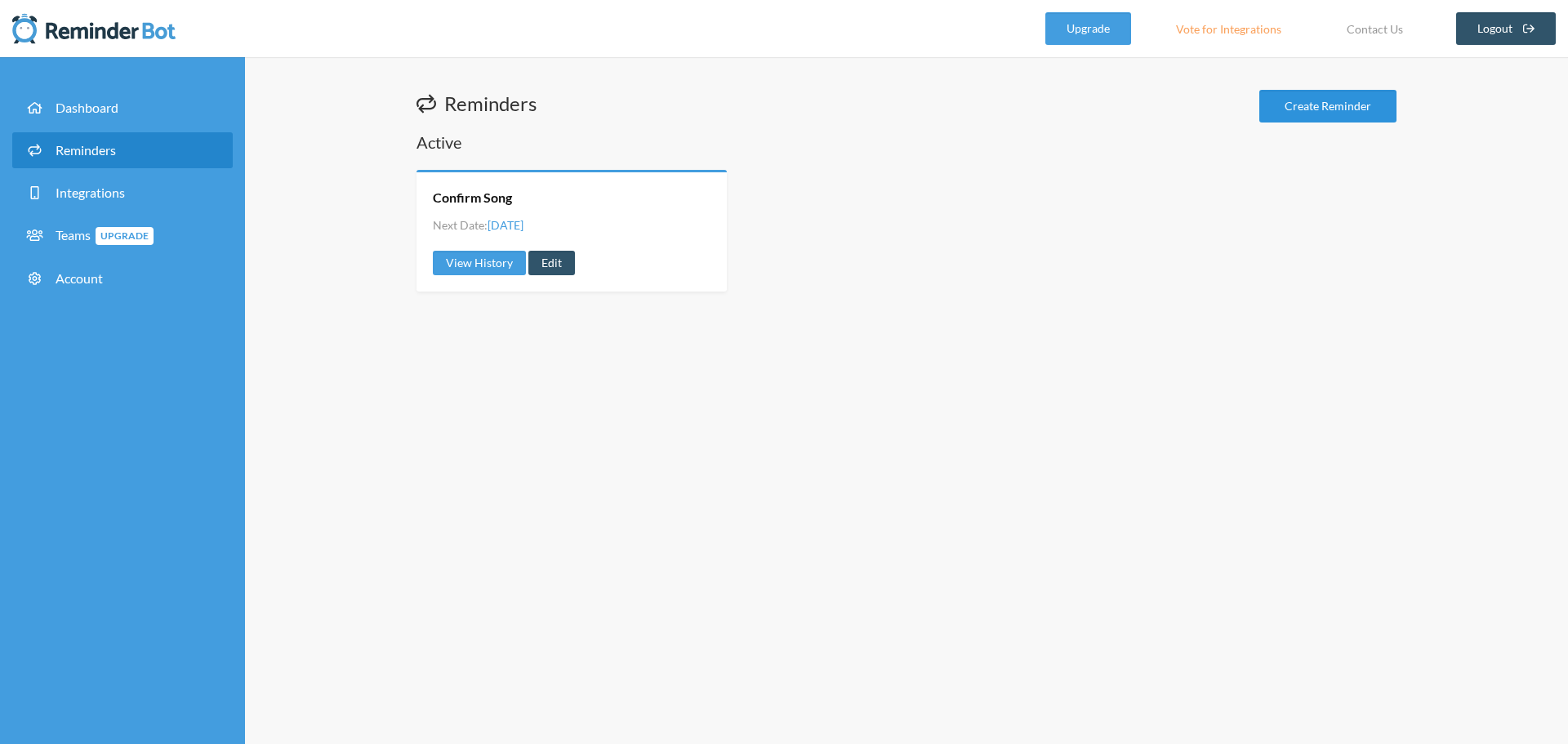
click at [1310, 116] on link "Create Reminder" at bounding box center [1328, 106] width 137 height 33
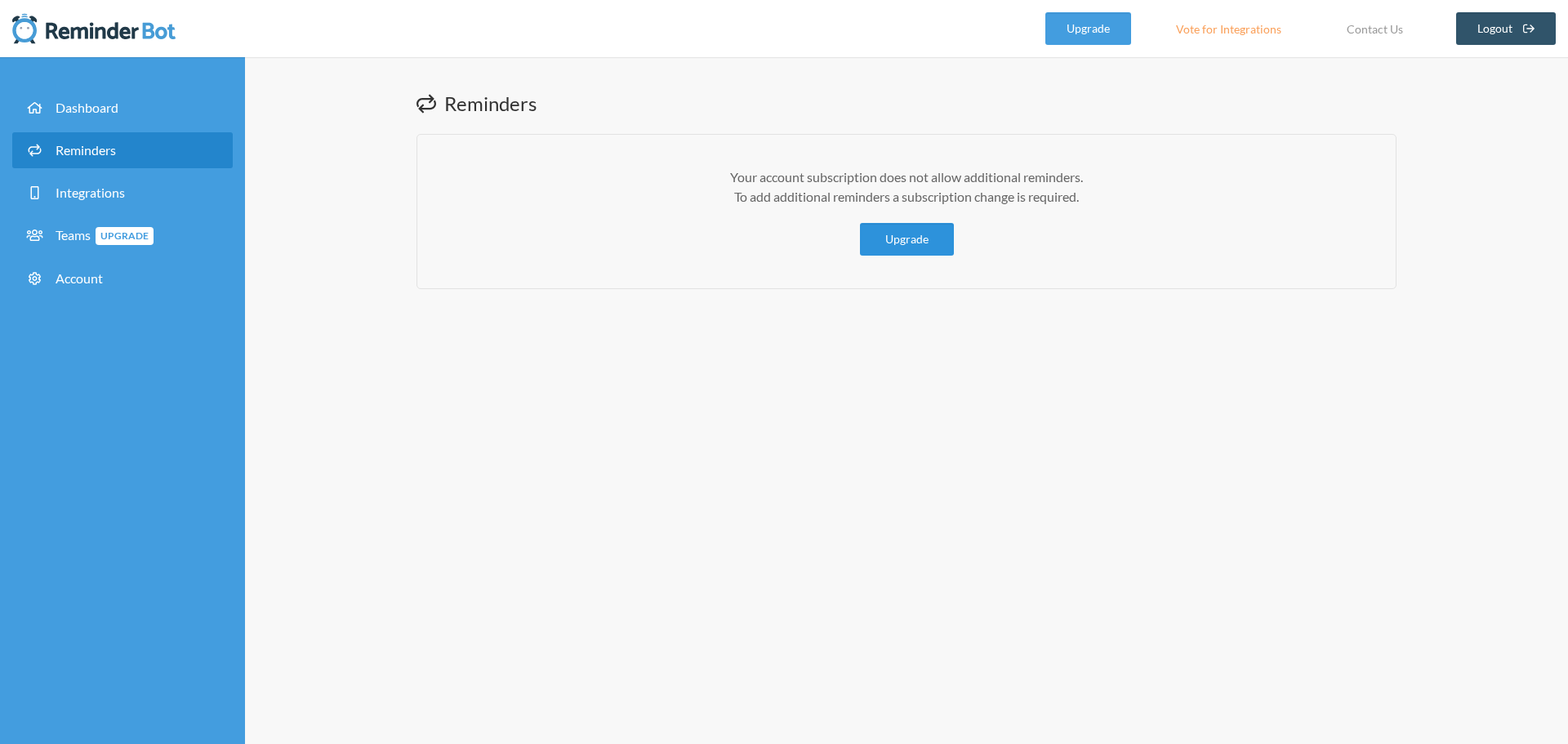
click at [902, 243] on link "Upgrade" at bounding box center [906, 239] width 94 height 33
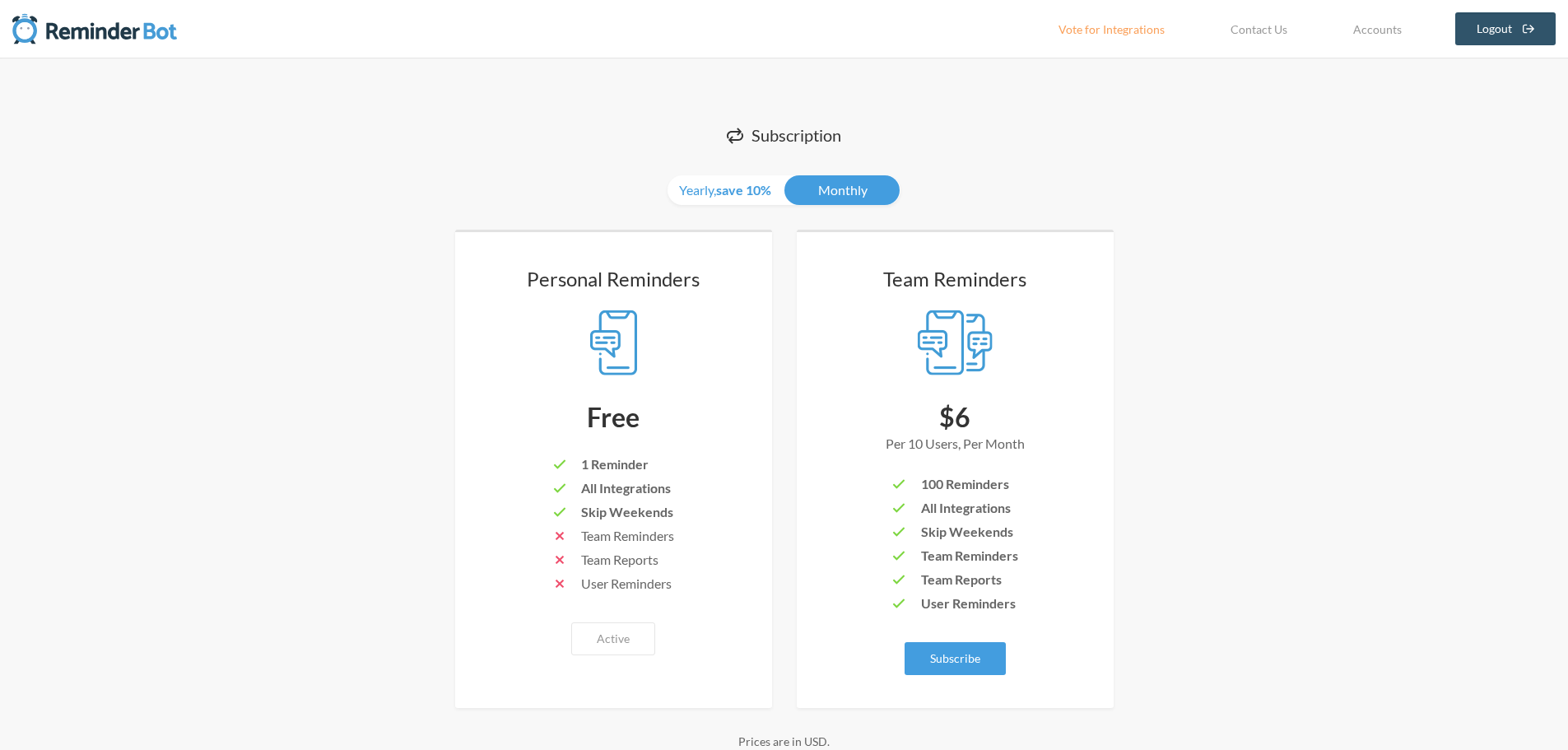
click at [1065, 179] on div "Yearly, save 10% Monthly" at bounding box center [784, 184] width 659 height 42
click at [707, 191] on link "Yearly, save 10%" at bounding box center [725, 189] width 116 height 29
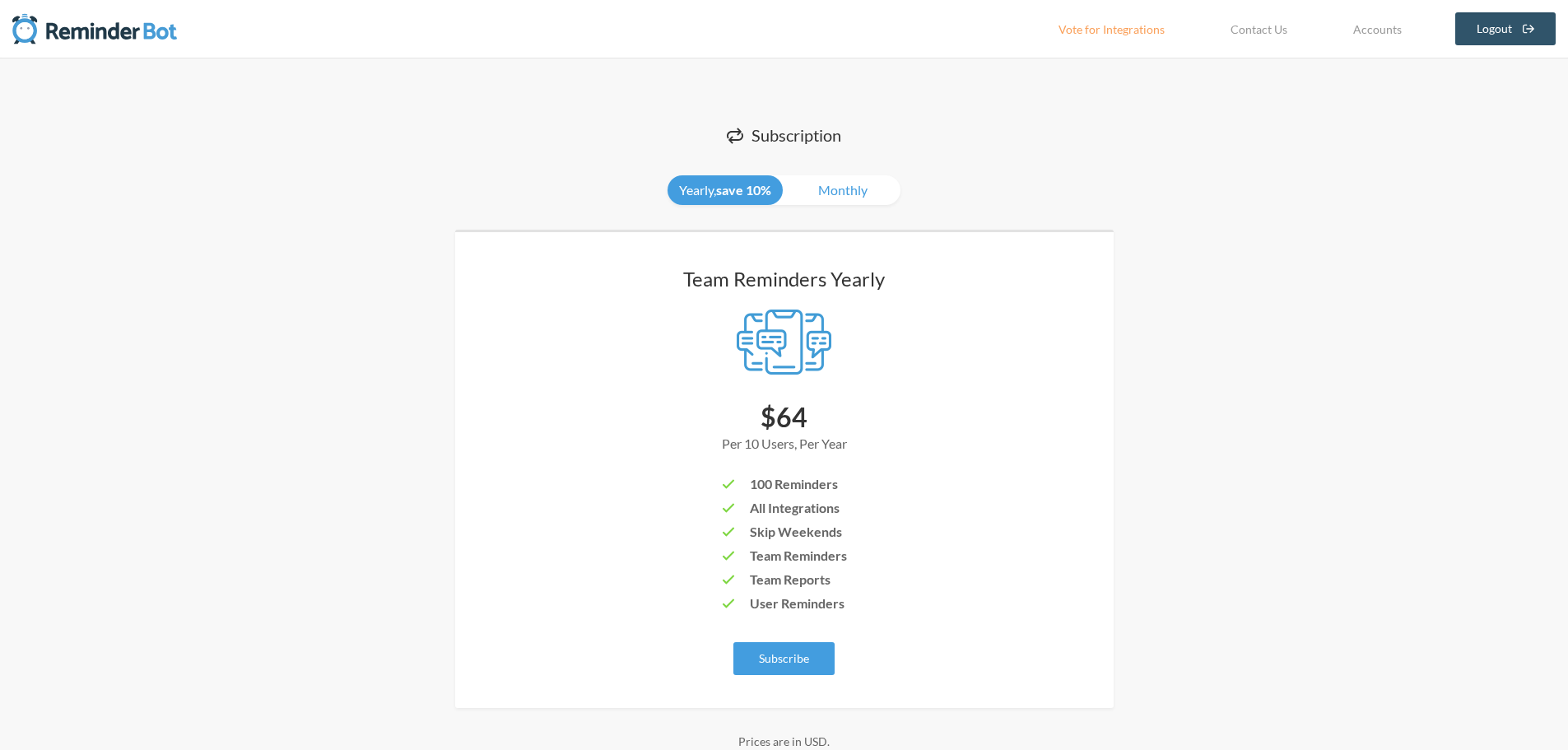
click at [827, 206] on div "Yearly, save 10% Monthly Team Reminders Yearly $64 Per 10 Users, Per Year 100 R…" at bounding box center [784, 607] width 659 height 889
click at [830, 201] on link "Monthly" at bounding box center [843, 189] width 116 height 29
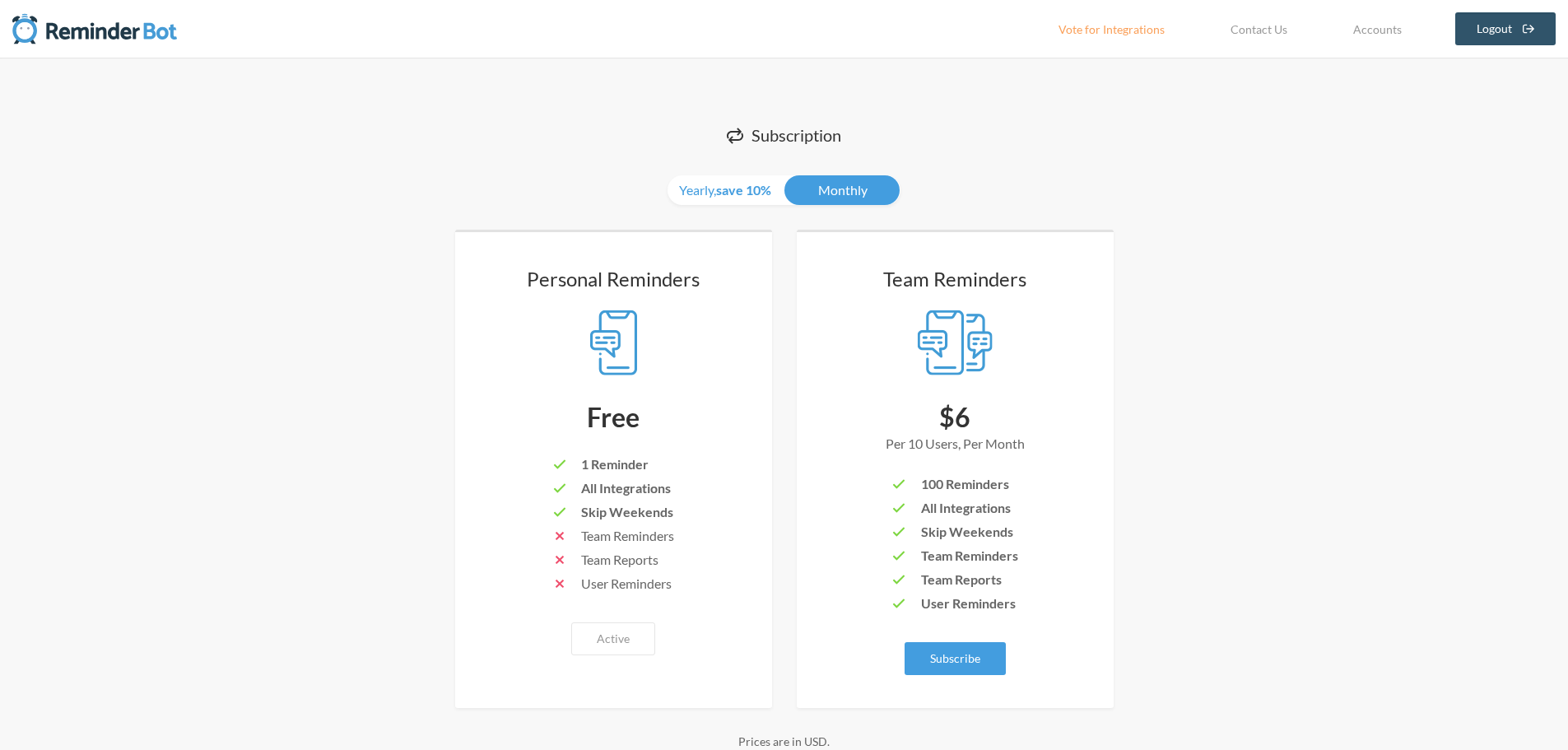
click at [1040, 98] on div "Subscription Yearly, save 10% Monthly Personal Reminders Free 1 Reminder All In…" at bounding box center [784, 570] width 659 height 961
